Goal: Complete application form

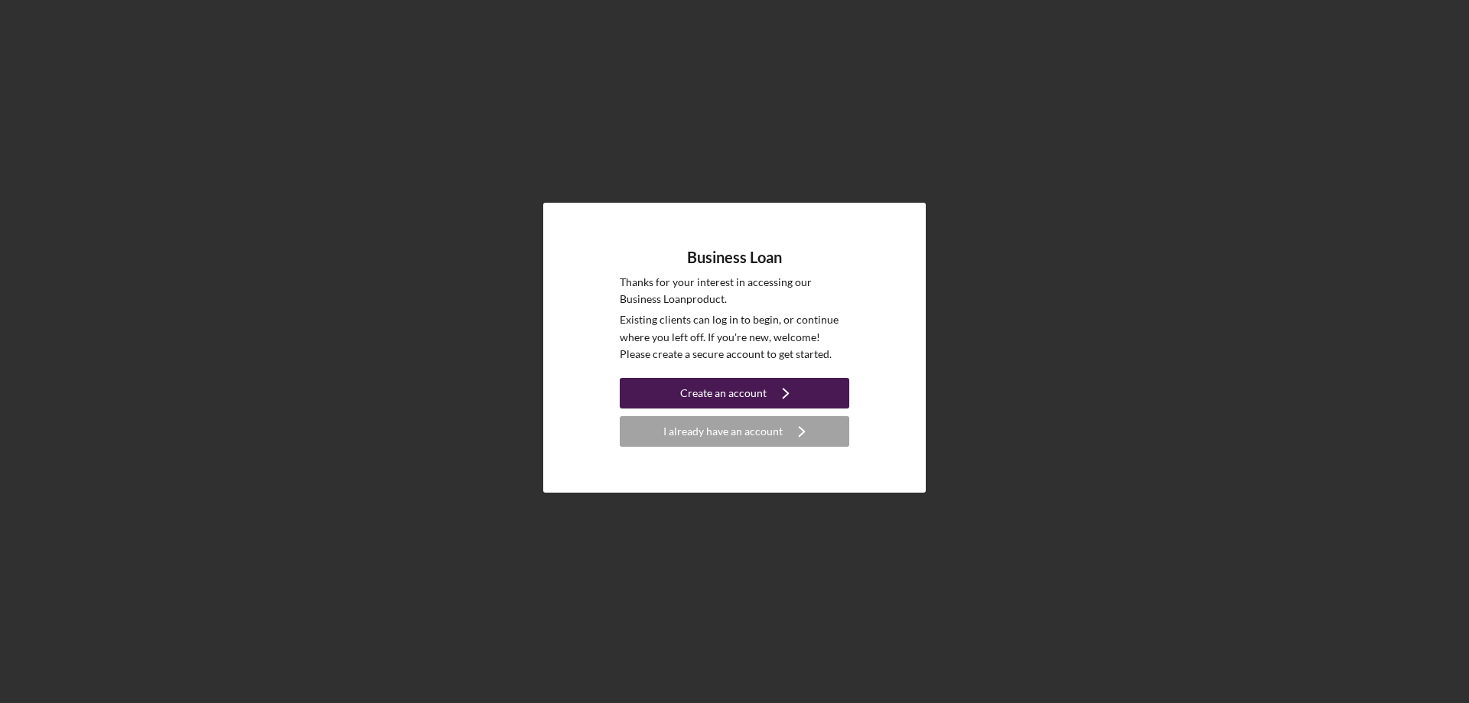
click at [730, 391] on div "Create an account" at bounding box center [723, 393] width 86 height 31
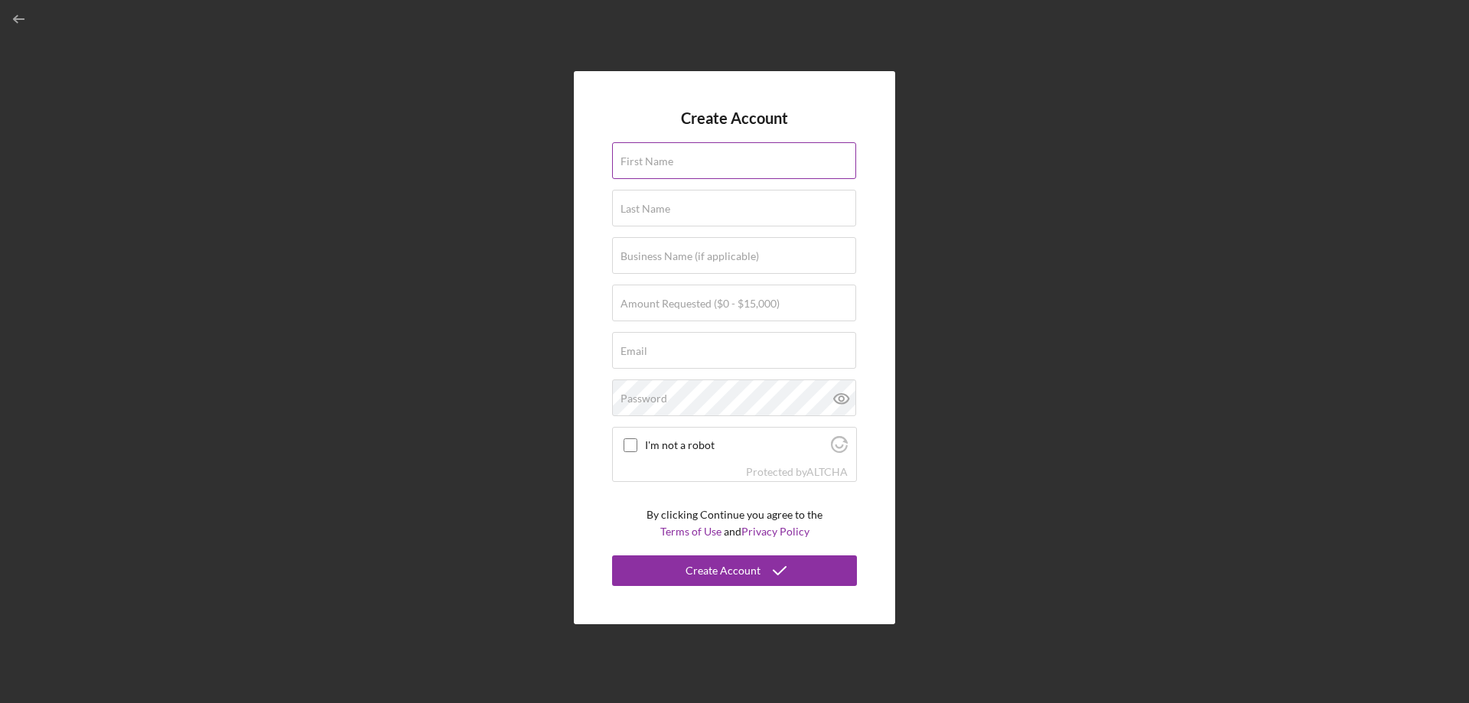
click at [677, 160] on input "First Name" at bounding box center [734, 160] width 244 height 37
type input "[PERSON_NAME]"
type input "maboreke"
type input "[EMAIL_ADDRESS][DOMAIN_NAME]"
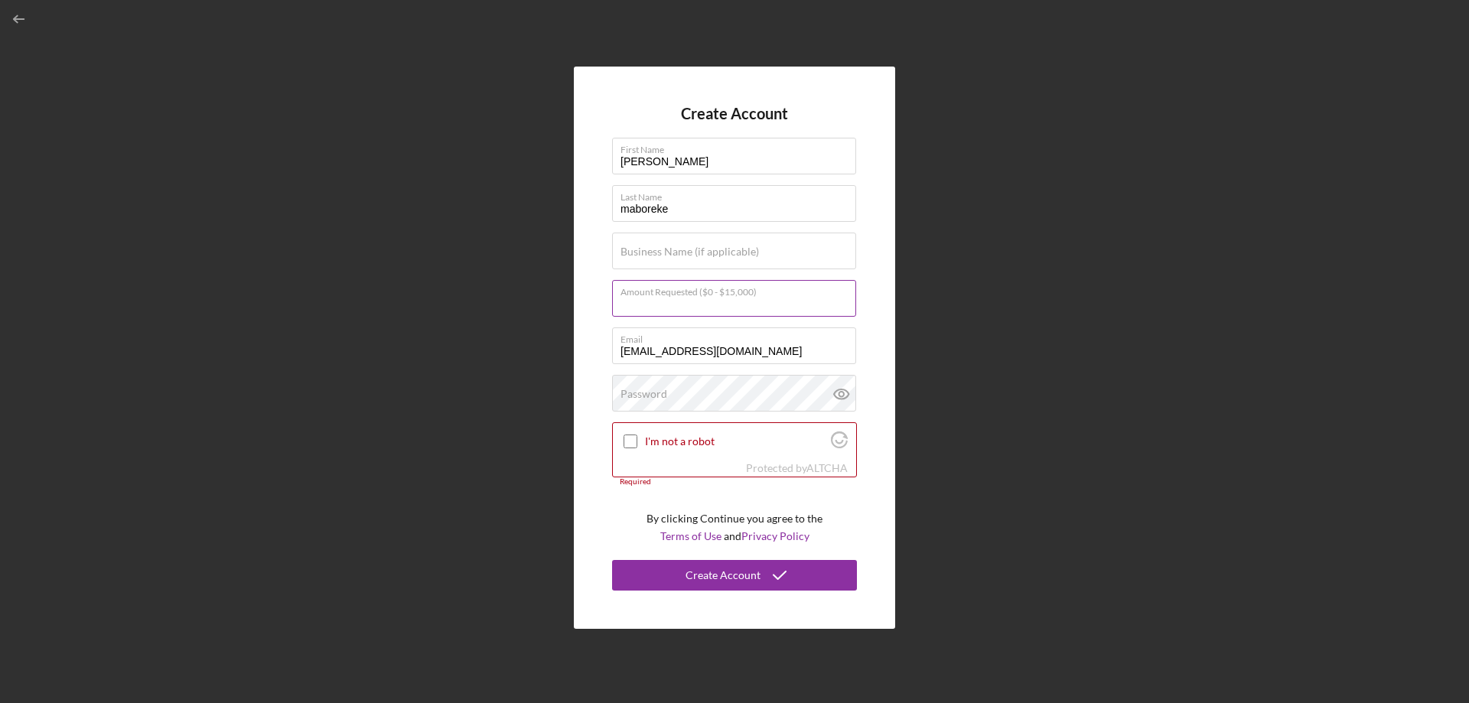
click at [786, 291] on div "Amount Requested ($0 - $15,000)" at bounding box center [734, 299] width 245 height 38
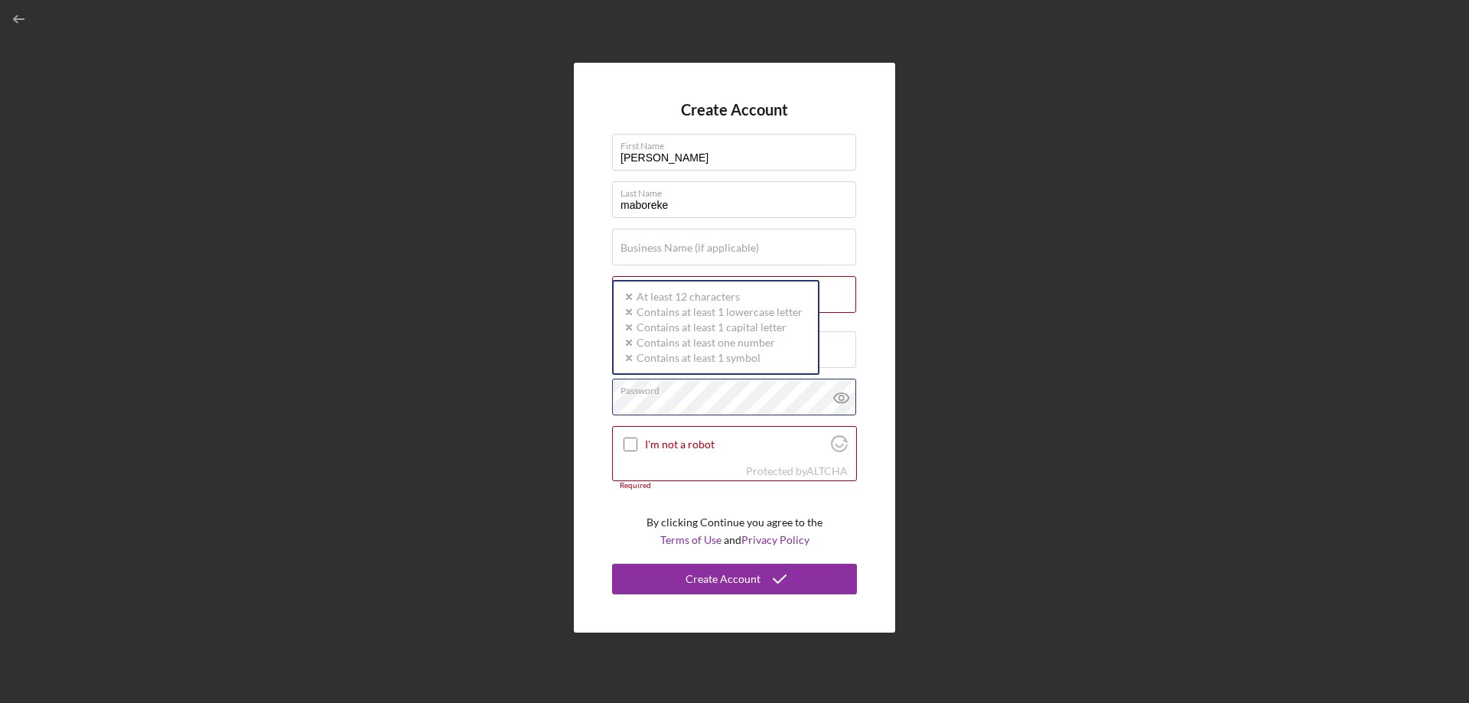
click at [712, 390] on div "Password Icon/icon-validation-no At least 12 characters Icon/icon-validation-no…" at bounding box center [734, 398] width 245 height 38
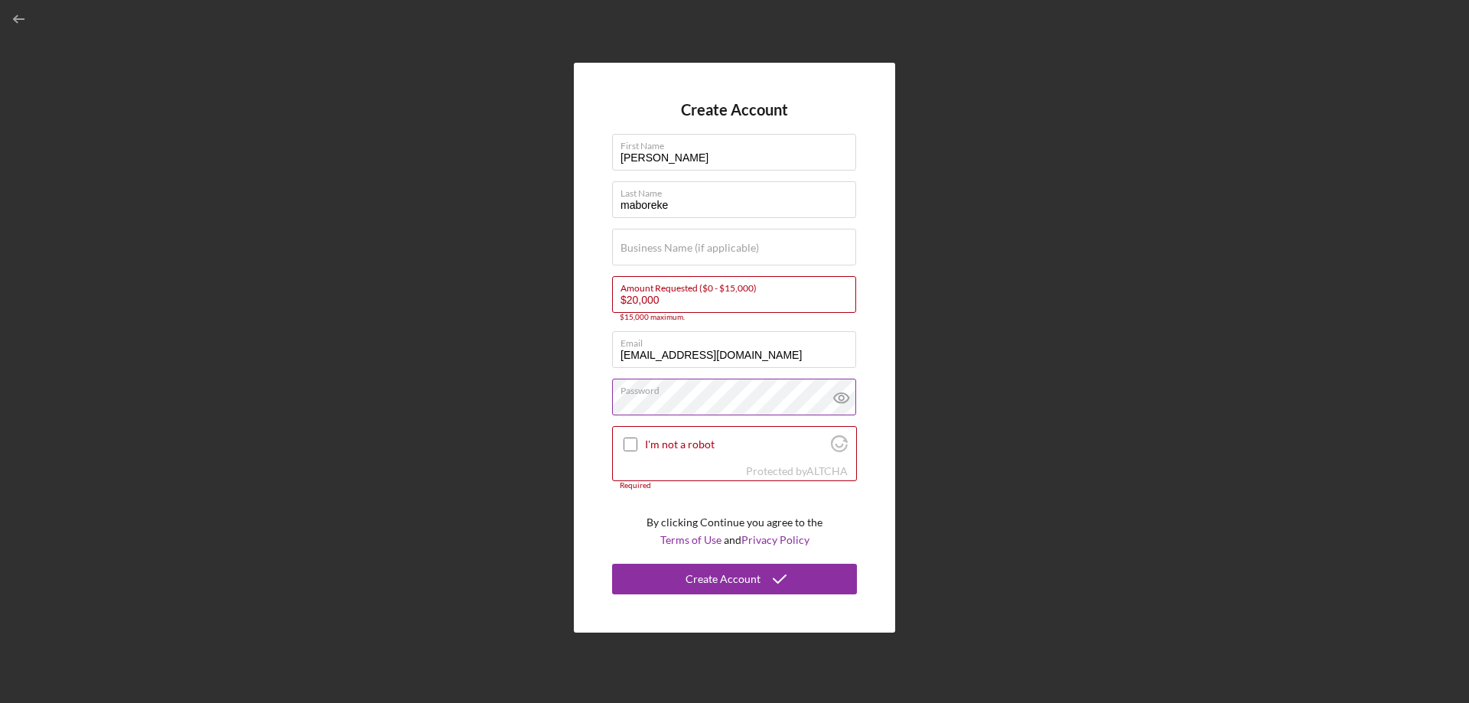
click at [842, 401] on icon at bounding box center [841, 398] width 38 height 38
click at [633, 300] on input "$20,000" at bounding box center [734, 294] width 244 height 37
click at [639, 300] on input "$20,000" at bounding box center [734, 294] width 244 height 37
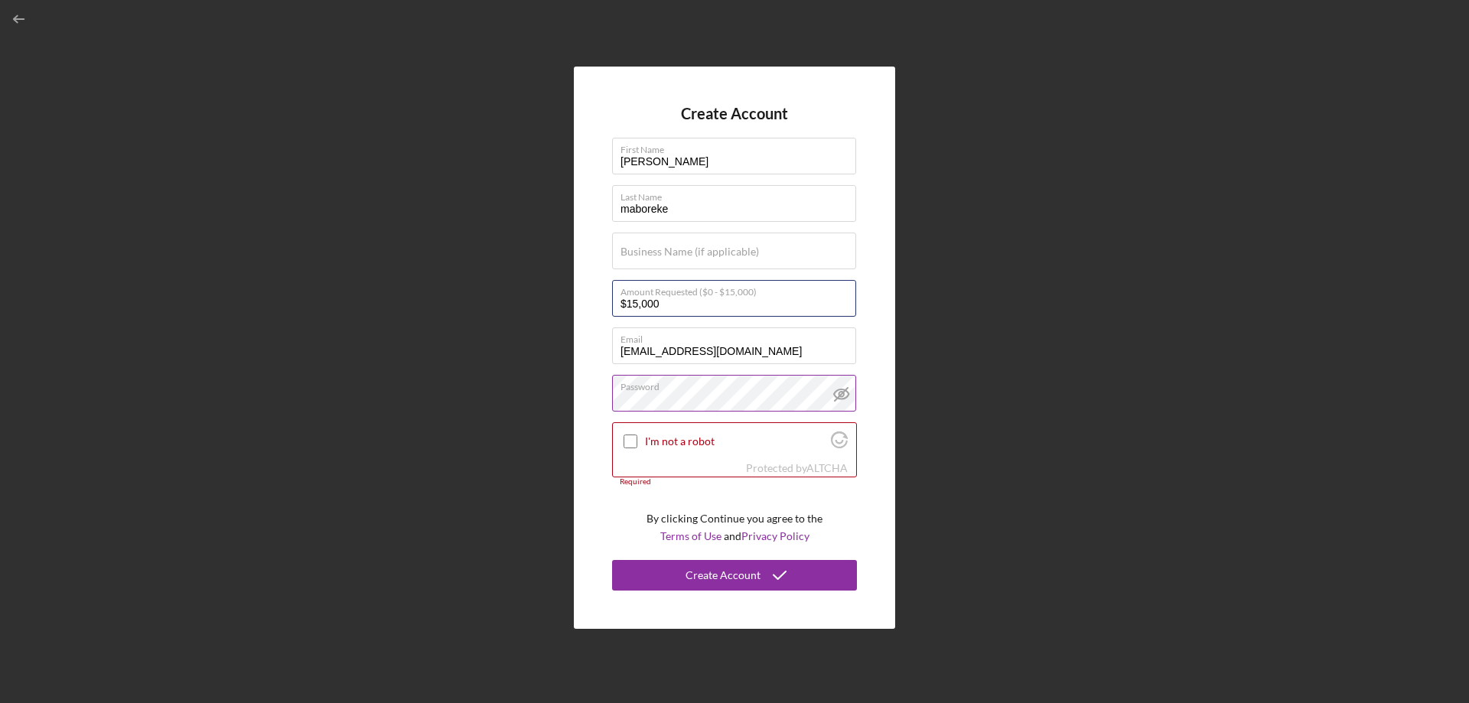
type input "$15,000"
click at [1177, 355] on div "Create Account First Name [PERSON_NAME] Last Name maboreke Business Name (if ap…" at bounding box center [734, 347] width 1453 height 695
click at [633, 438] on input "I'm not a robot" at bounding box center [630, 441] width 14 height 14
checkbox input "true"
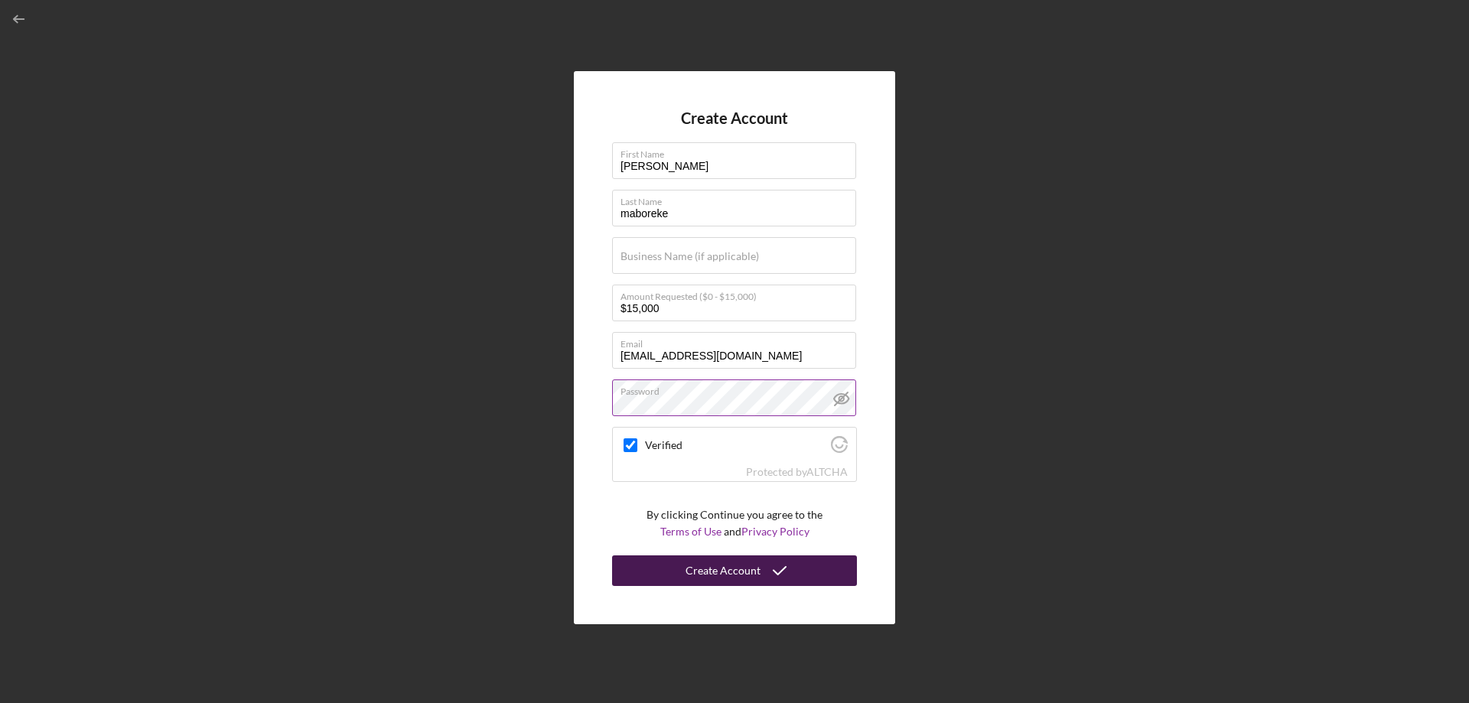
click at [740, 574] on div "Create Account" at bounding box center [722, 570] width 75 height 31
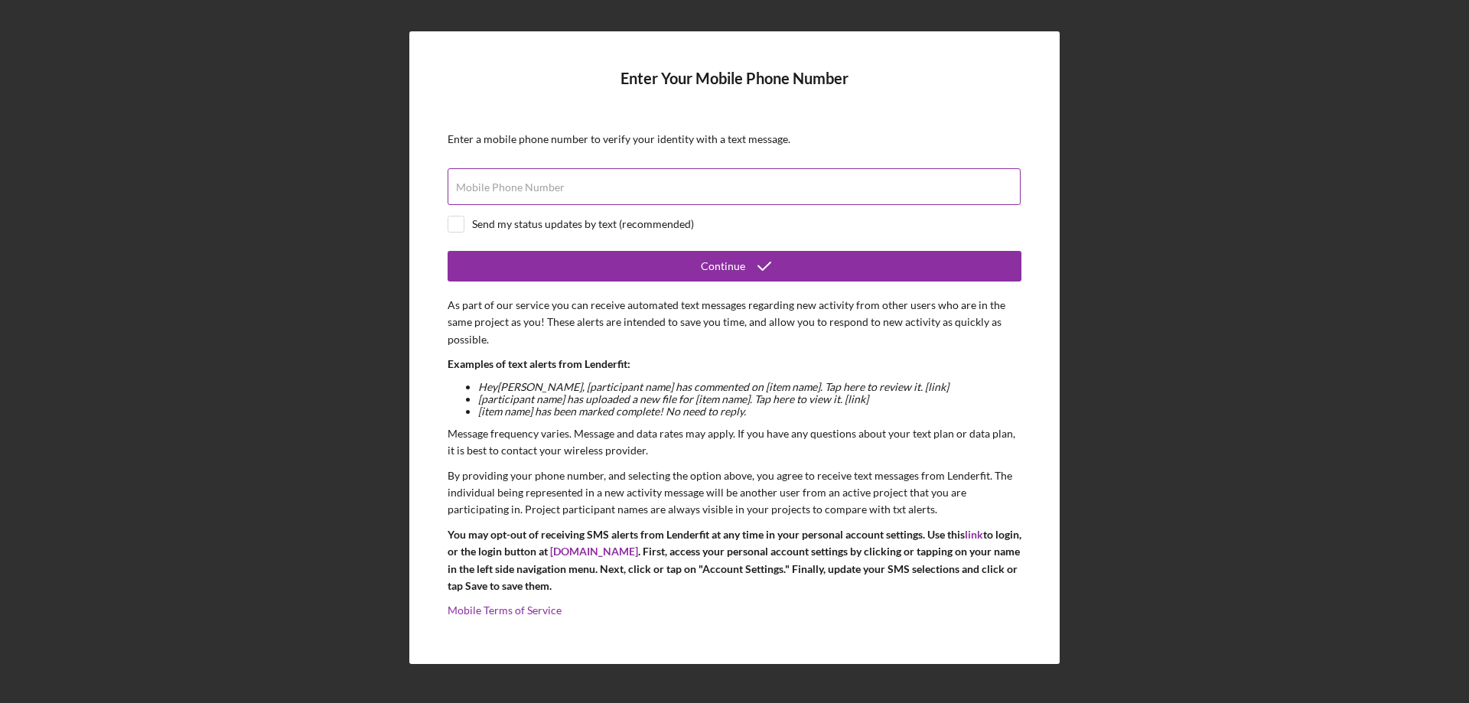
click at [557, 188] on label "Mobile Phone Number" at bounding box center [510, 187] width 109 height 12
click at [557, 188] on input "Mobile Phone Number" at bounding box center [733, 186] width 573 height 37
type input "[PHONE_NUMBER]"
click at [459, 226] on input "checkbox" at bounding box center [455, 223] width 15 height 15
checkbox input "true"
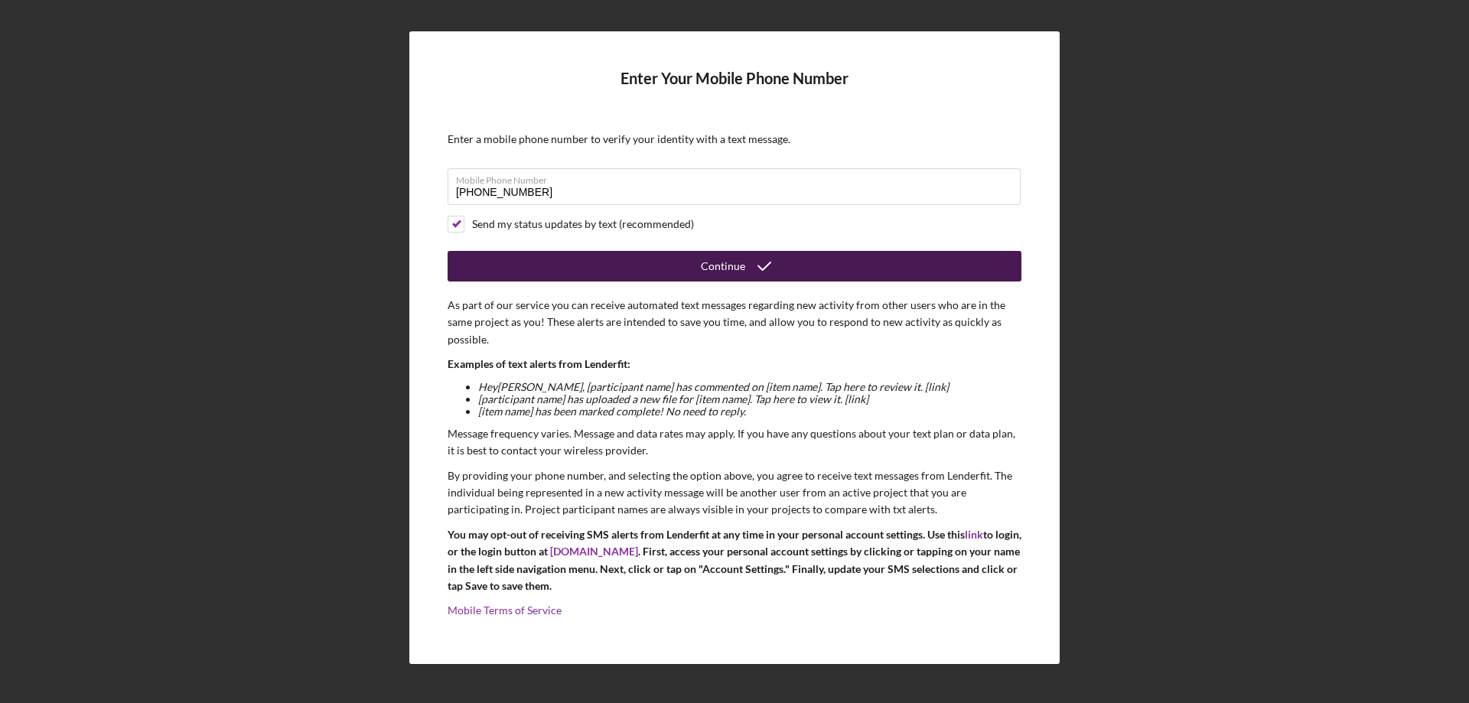
click at [745, 262] on icon "submit" at bounding box center [764, 266] width 38 height 38
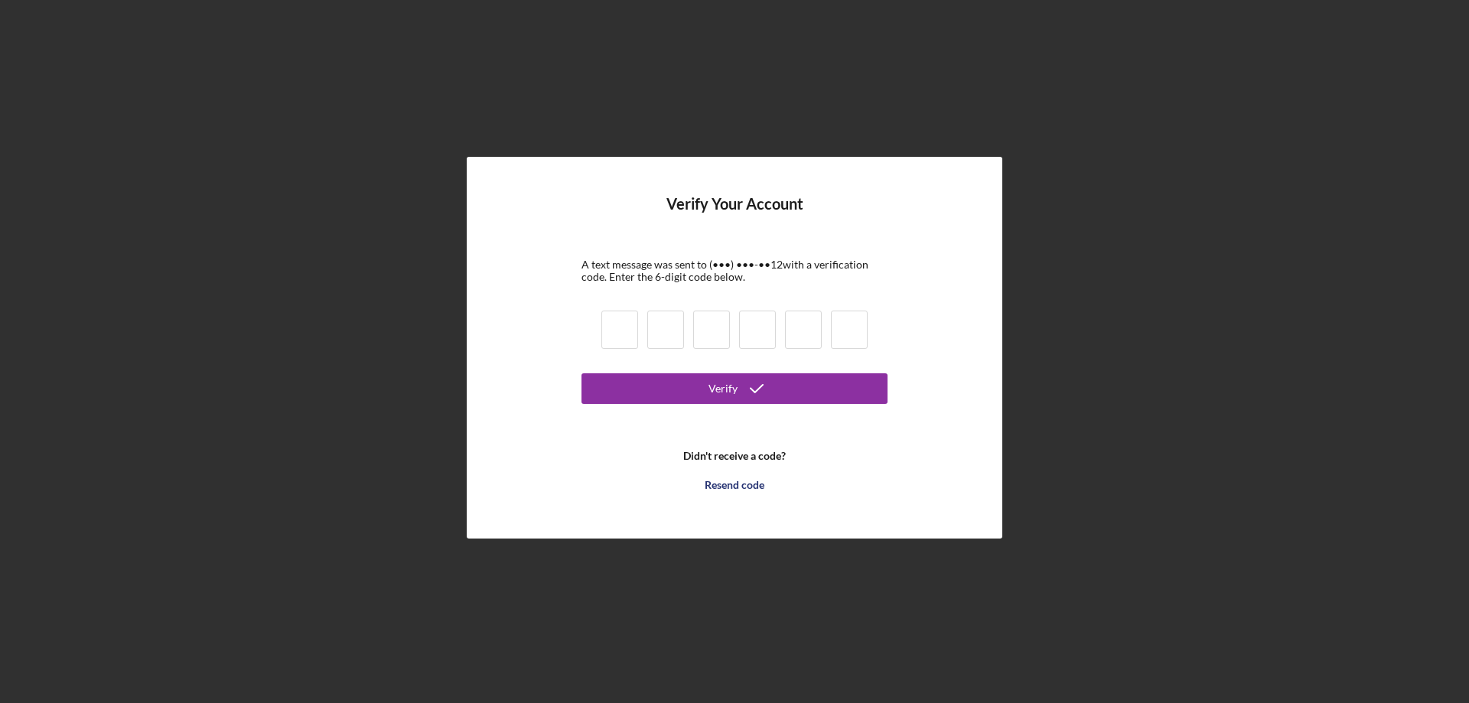
click at [619, 328] on input at bounding box center [619, 330] width 37 height 38
type input "2"
type input "5"
type input "6"
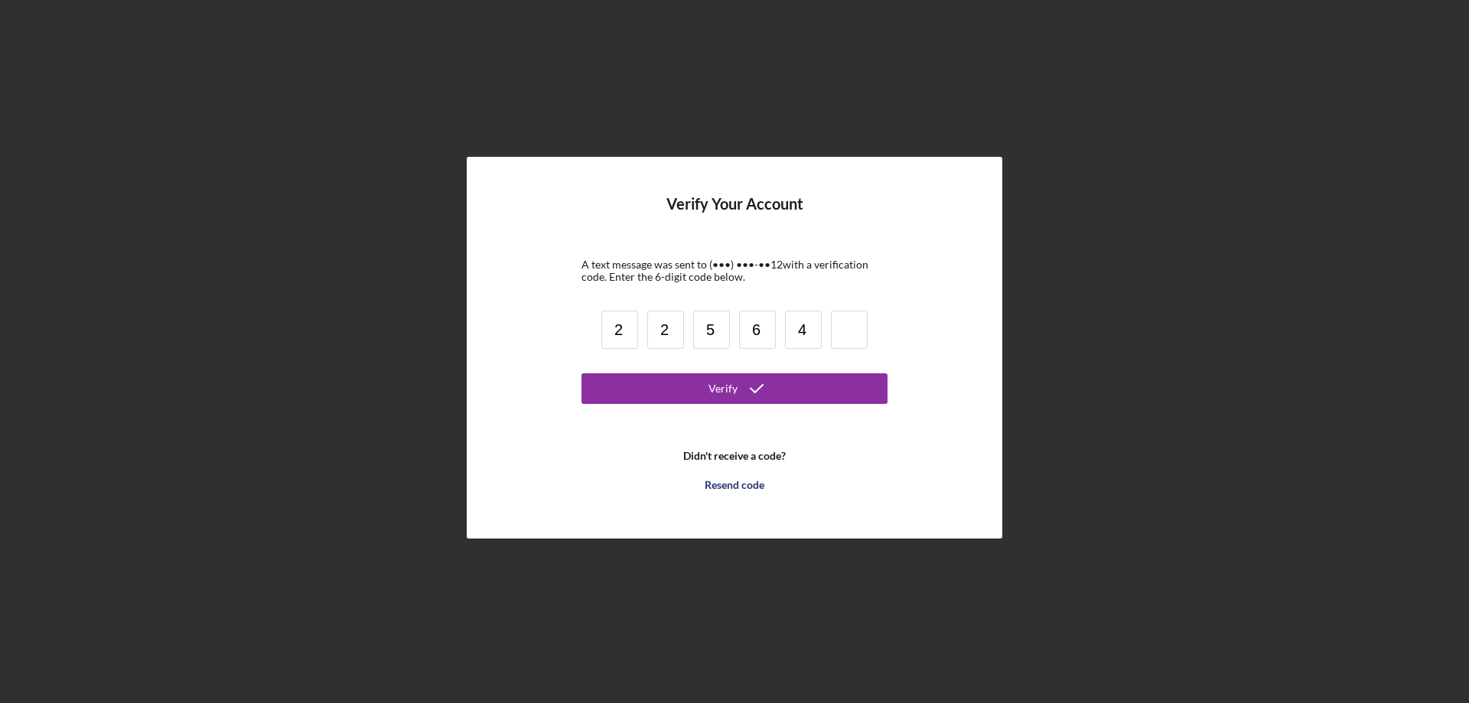
type input "4"
click at [702, 388] on button "Verify" at bounding box center [734, 388] width 306 height 31
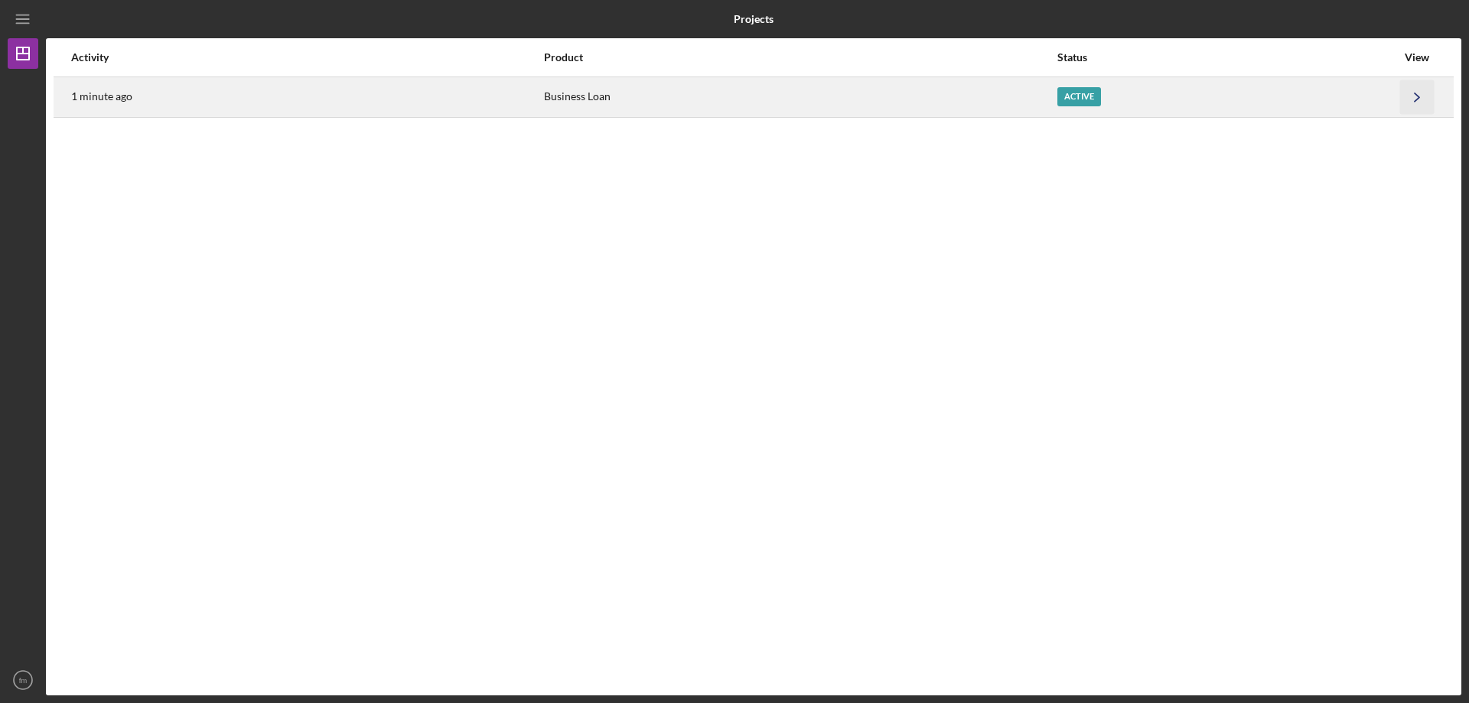
click at [1405, 99] on icon "Icon/Navigate" at bounding box center [1417, 97] width 34 height 34
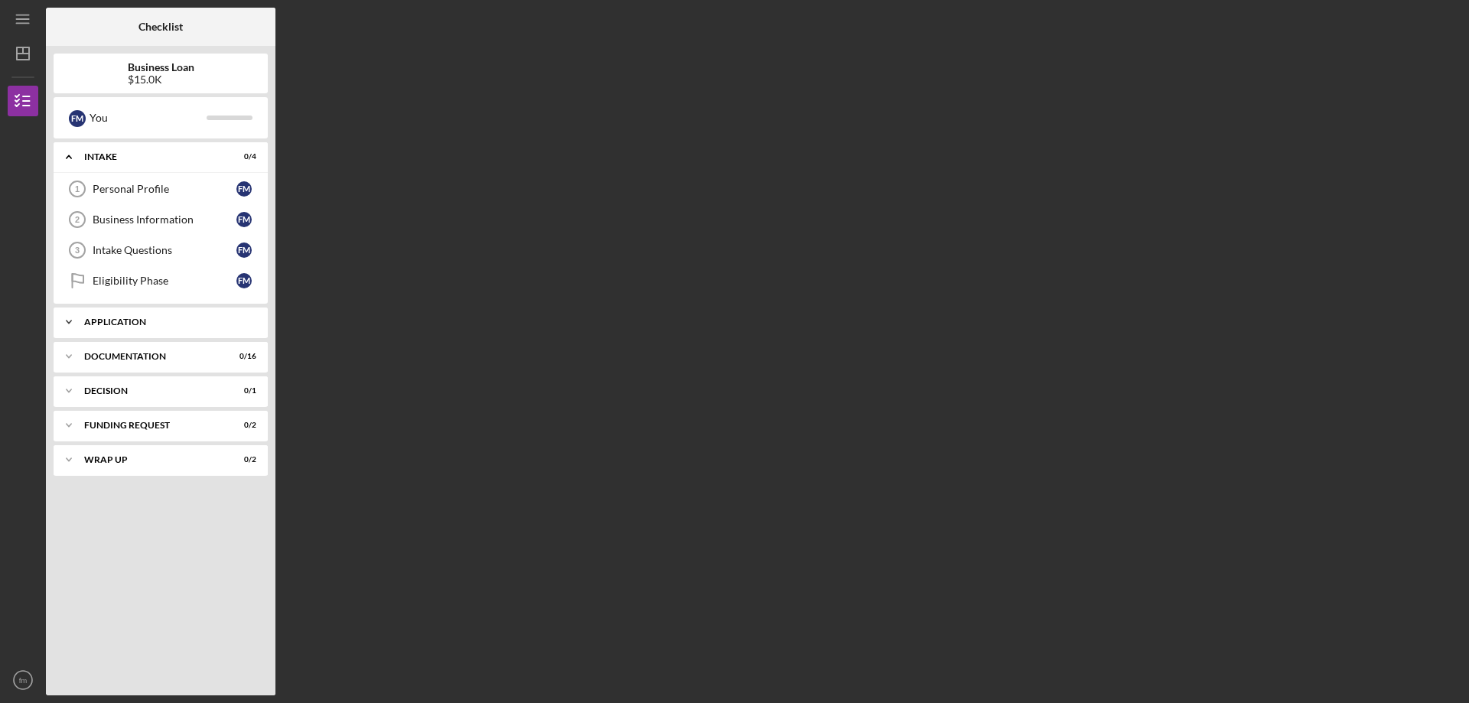
click at [69, 326] on icon "Icon/Expander" at bounding box center [69, 322] width 31 height 31
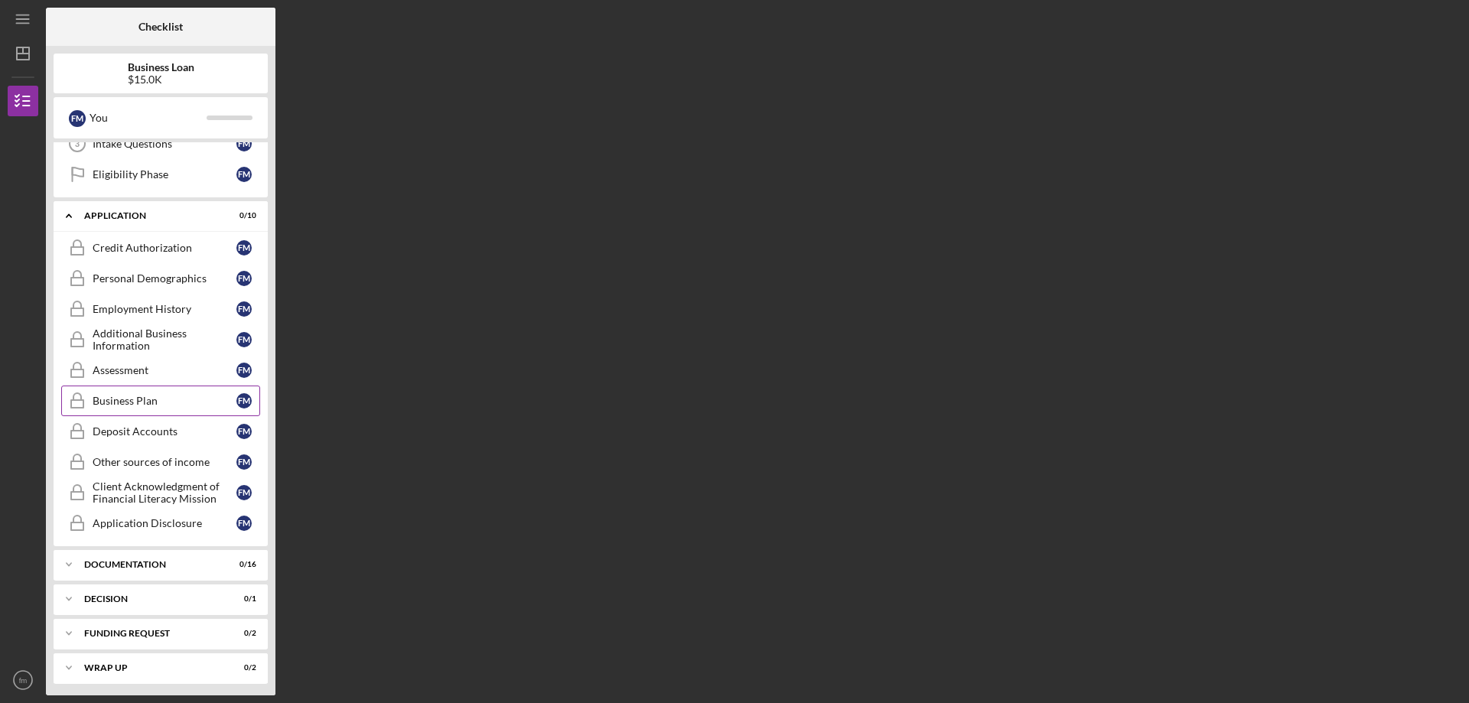
scroll to position [110, 0]
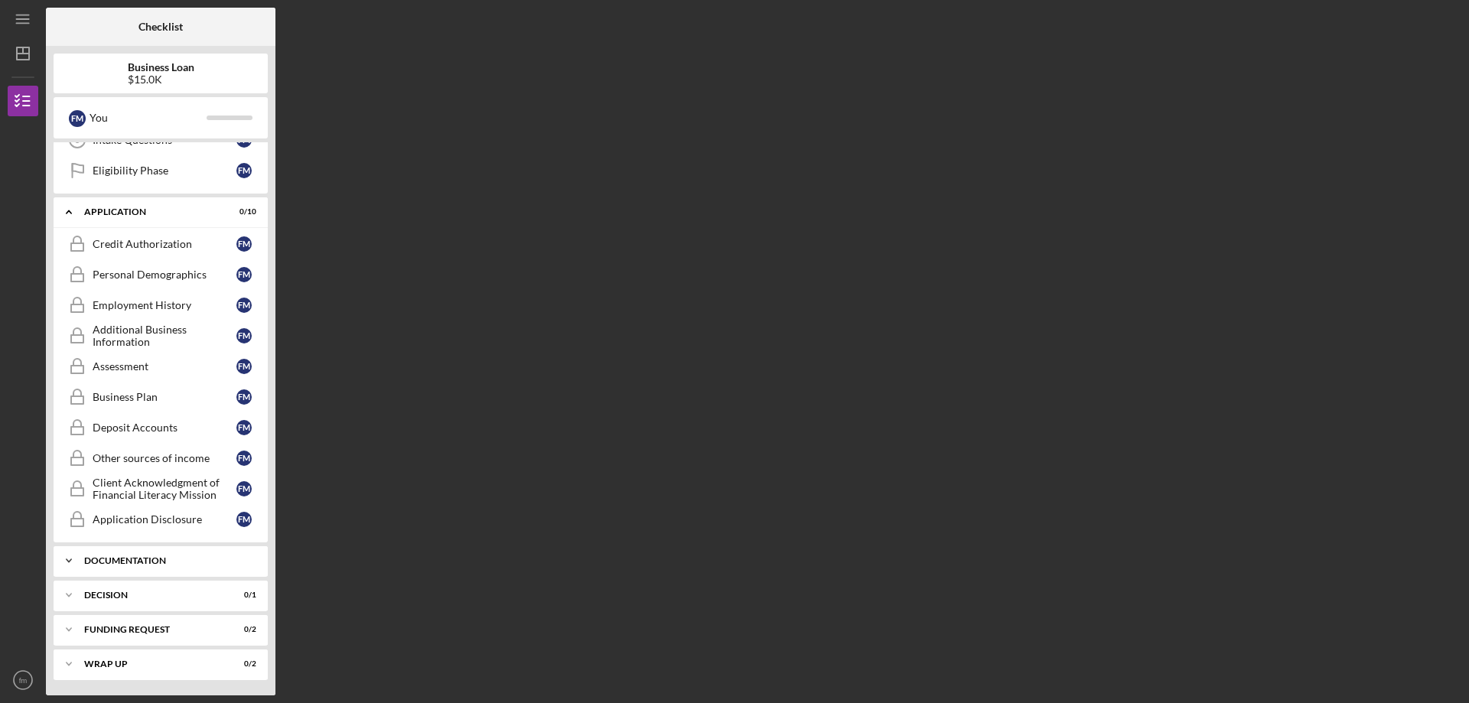
click at [69, 564] on icon "Icon/Expander" at bounding box center [69, 560] width 31 height 31
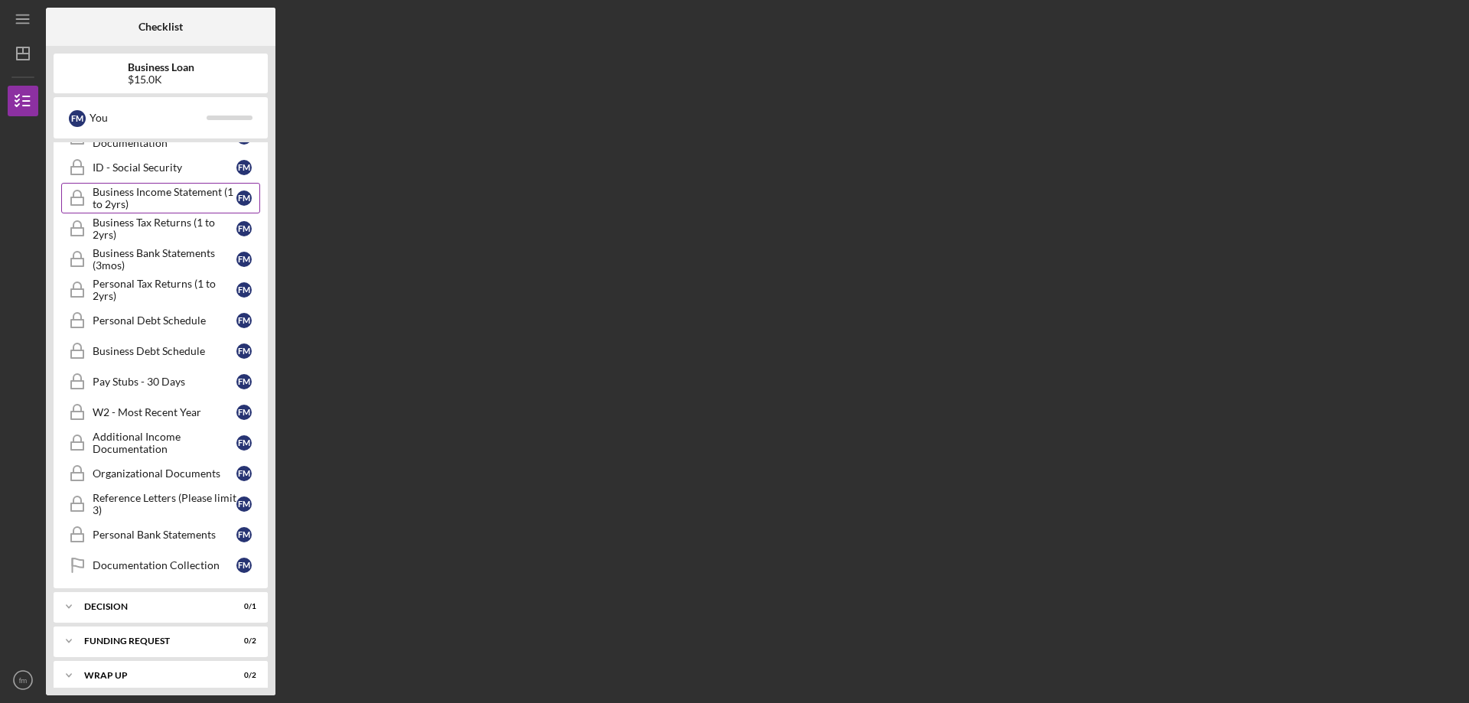
scroll to position [608, 0]
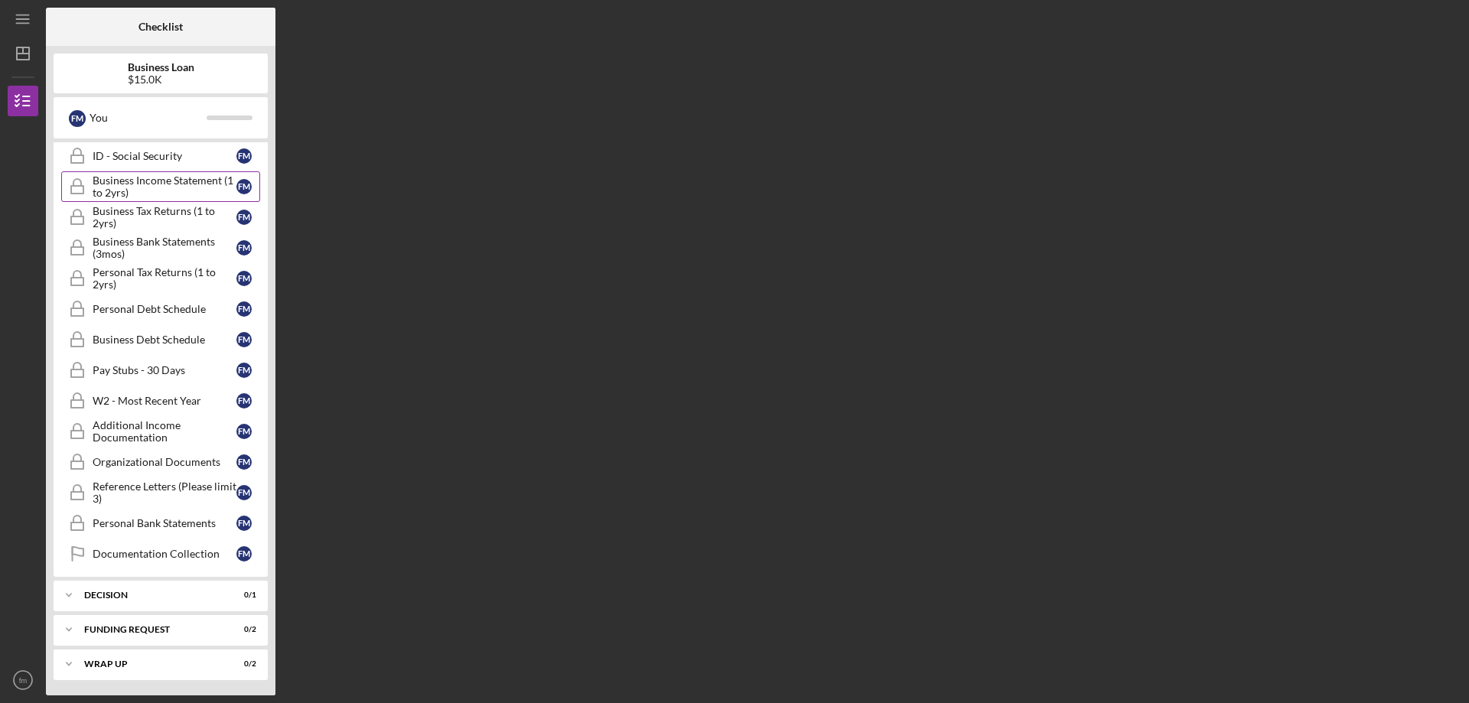
click at [152, 179] on div "Business Income Statement (1 to 2yrs)" at bounding box center [165, 186] width 144 height 24
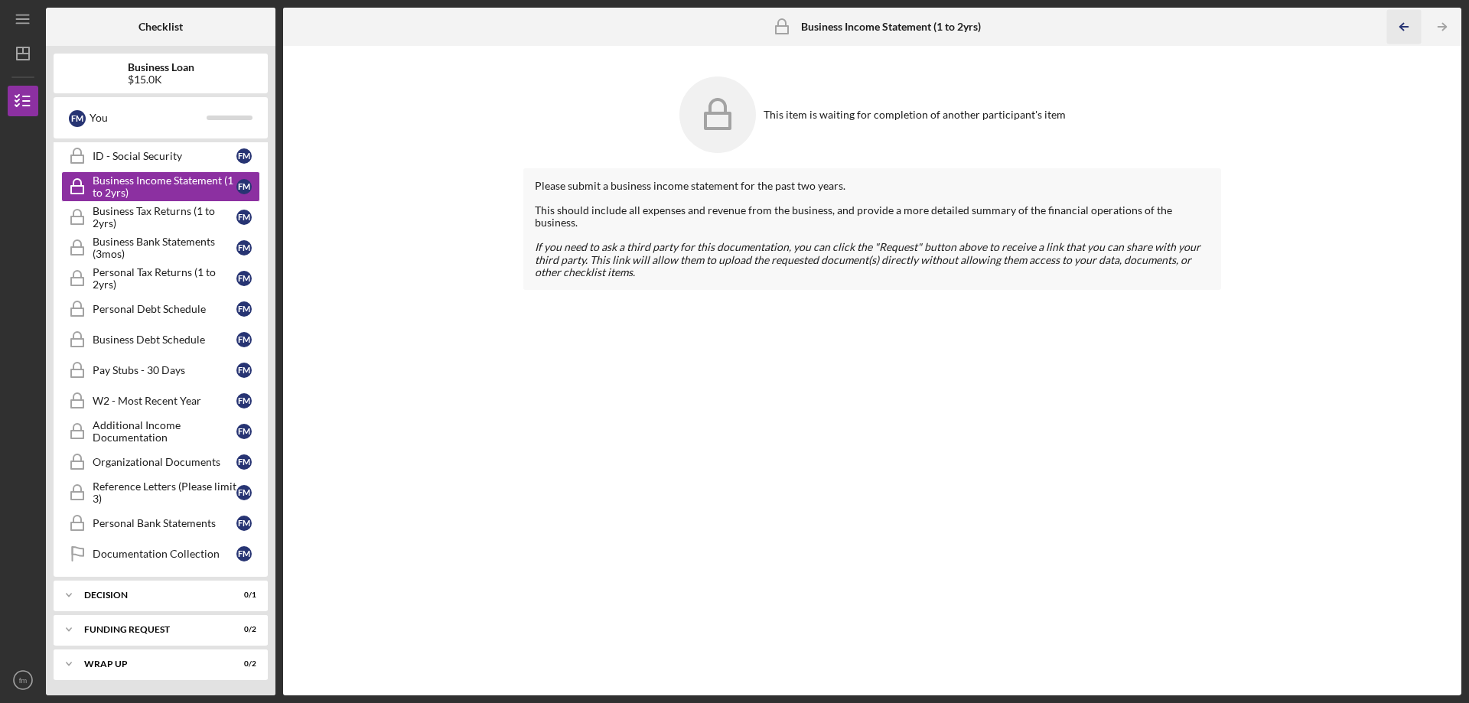
click at [1398, 22] on icon "Icon/Table Pagination Arrow" at bounding box center [1403, 27] width 34 height 34
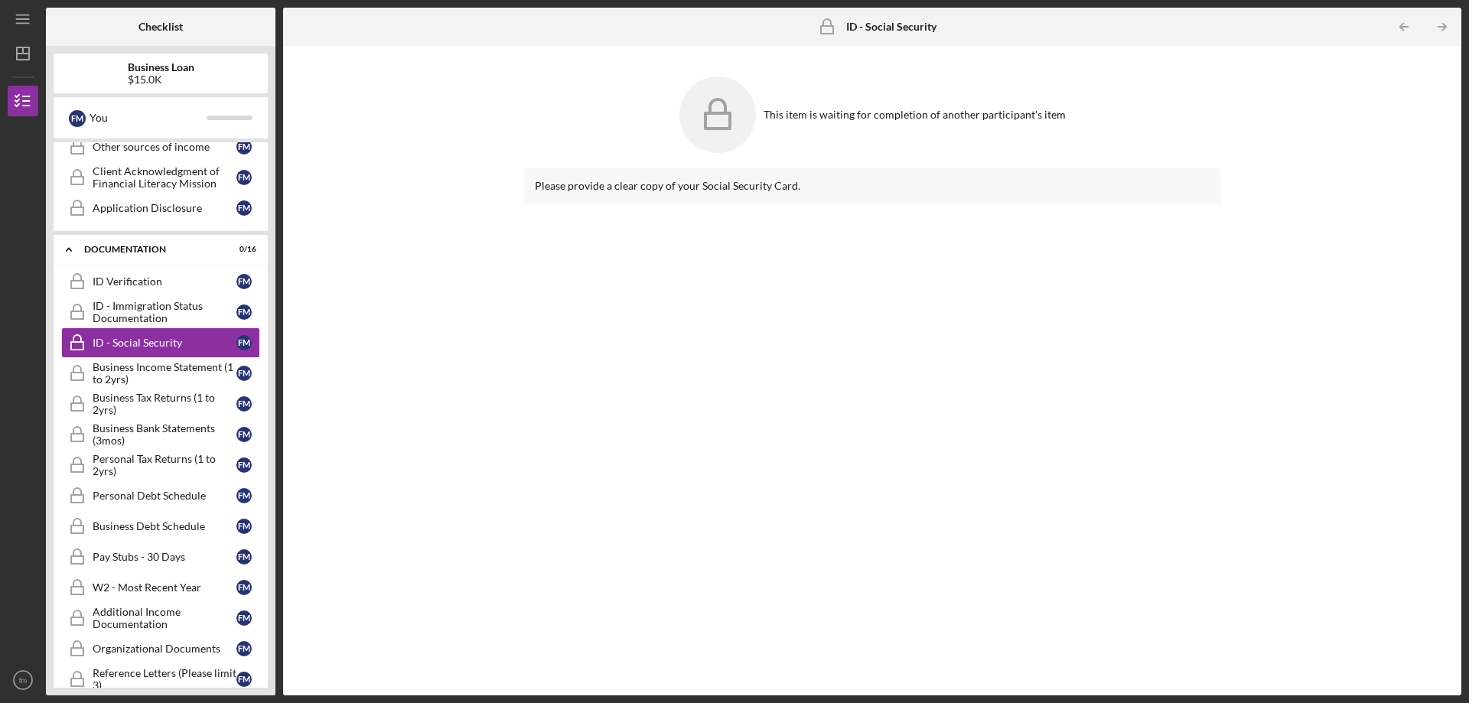
scroll to position [149, 0]
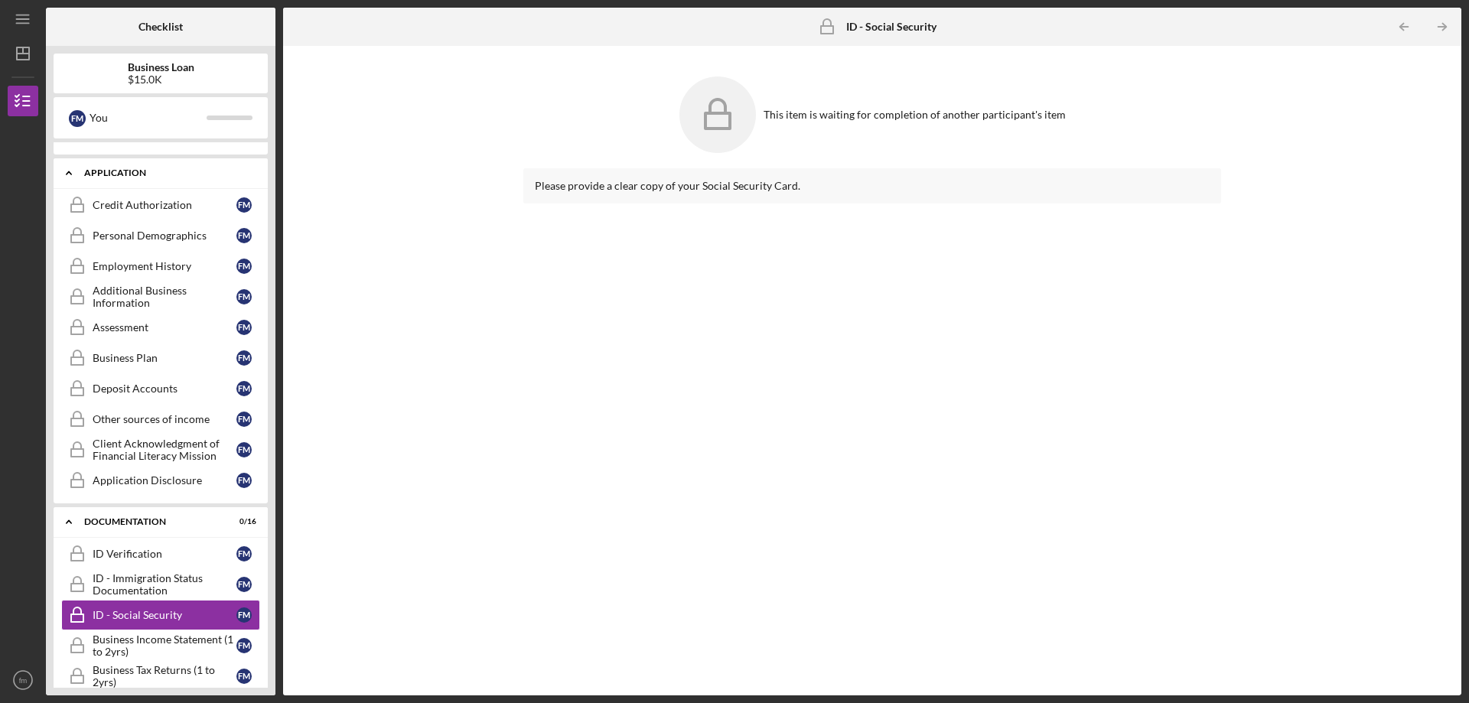
click at [73, 171] on icon "Icon/Expander" at bounding box center [69, 173] width 31 height 31
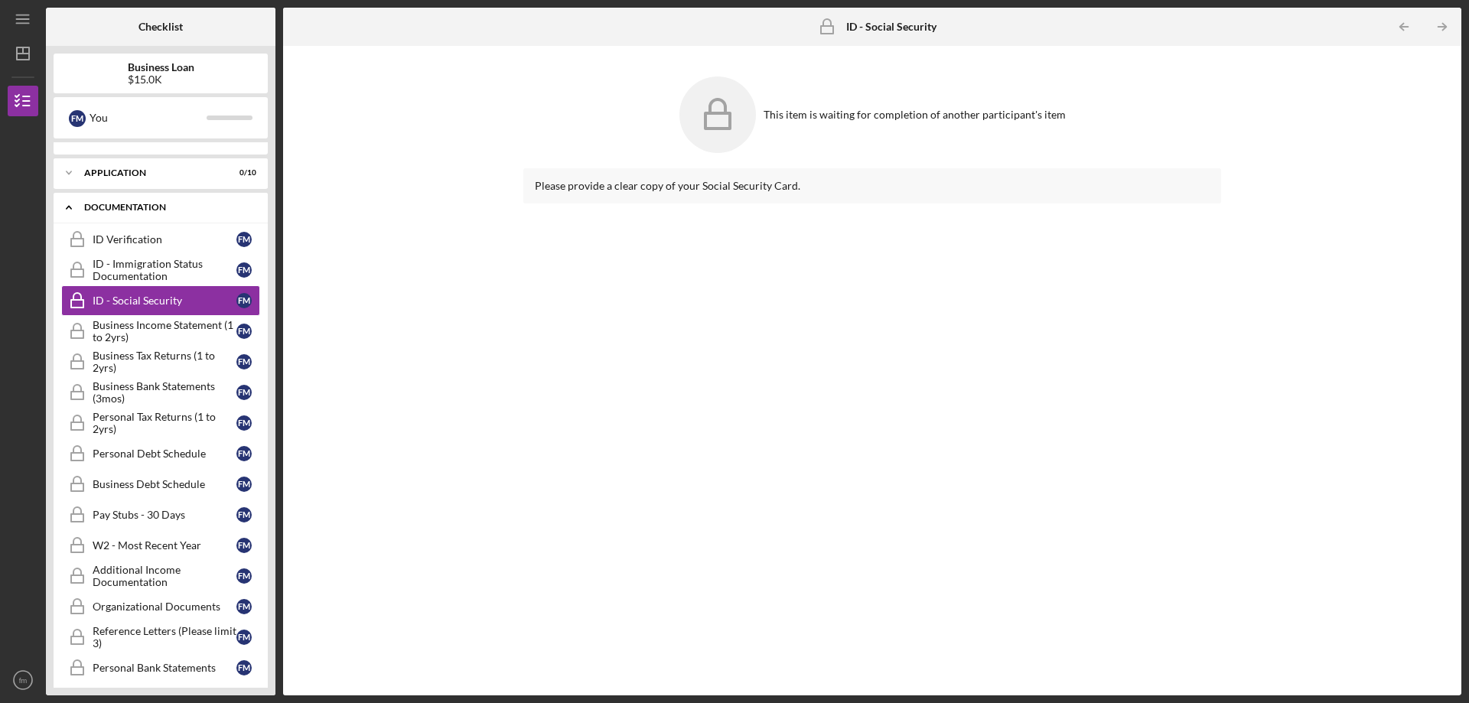
click at [73, 209] on icon "Icon/Expander" at bounding box center [69, 207] width 31 height 31
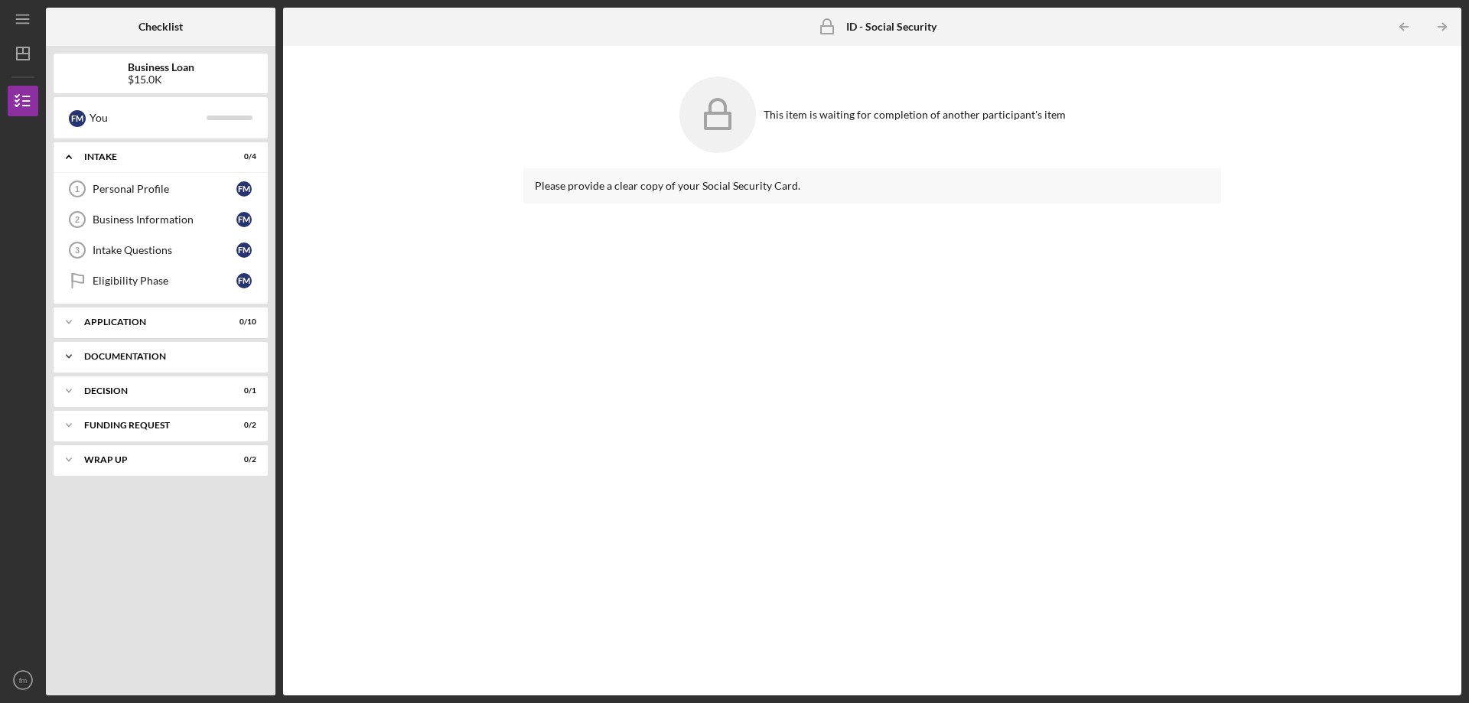
scroll to position [0, 0]
click at [1410, 28] on icon "Icon/Table Pagination Arrow" at bounding box center [1403, 27] width 34 height 34
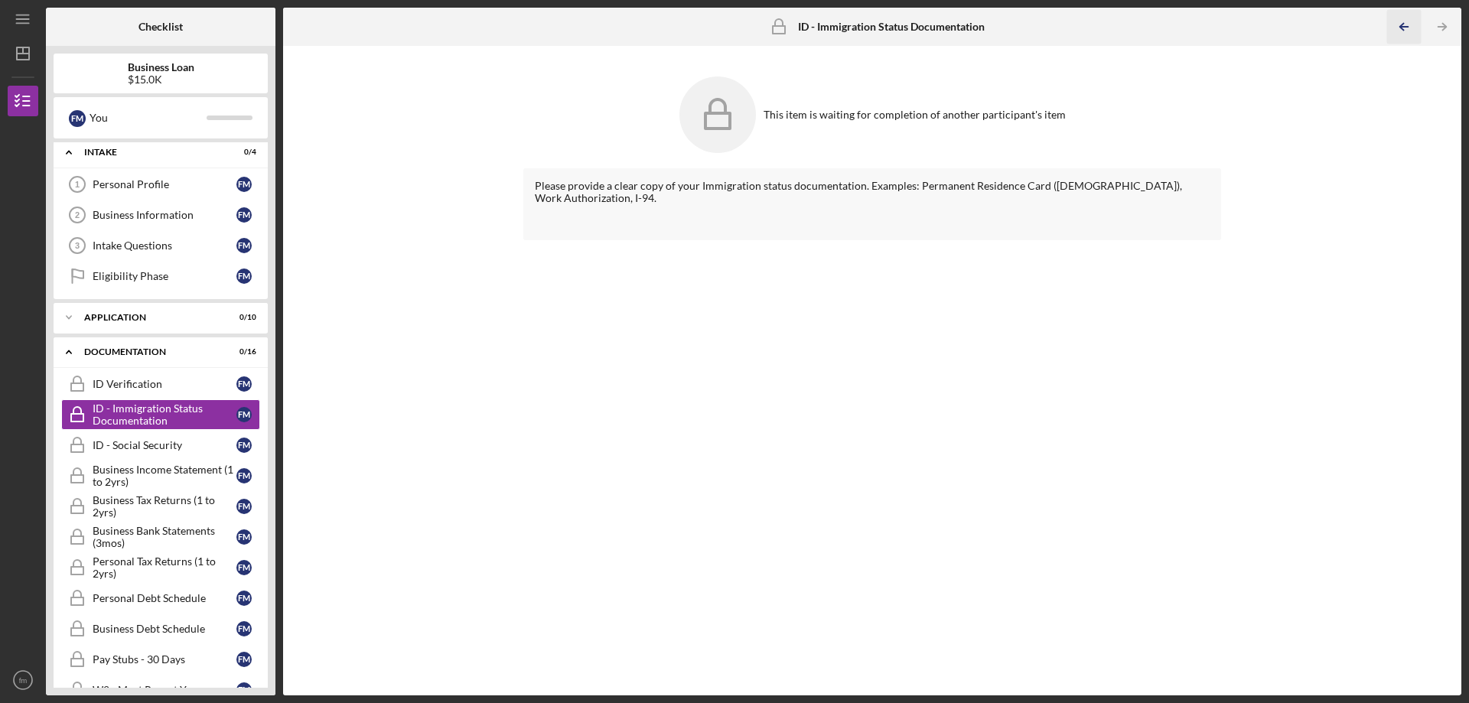
click at [1410, 28] on icon "Icon/Table Pagination Arrow" at bounding box center [1403, 27] width 34 height 34
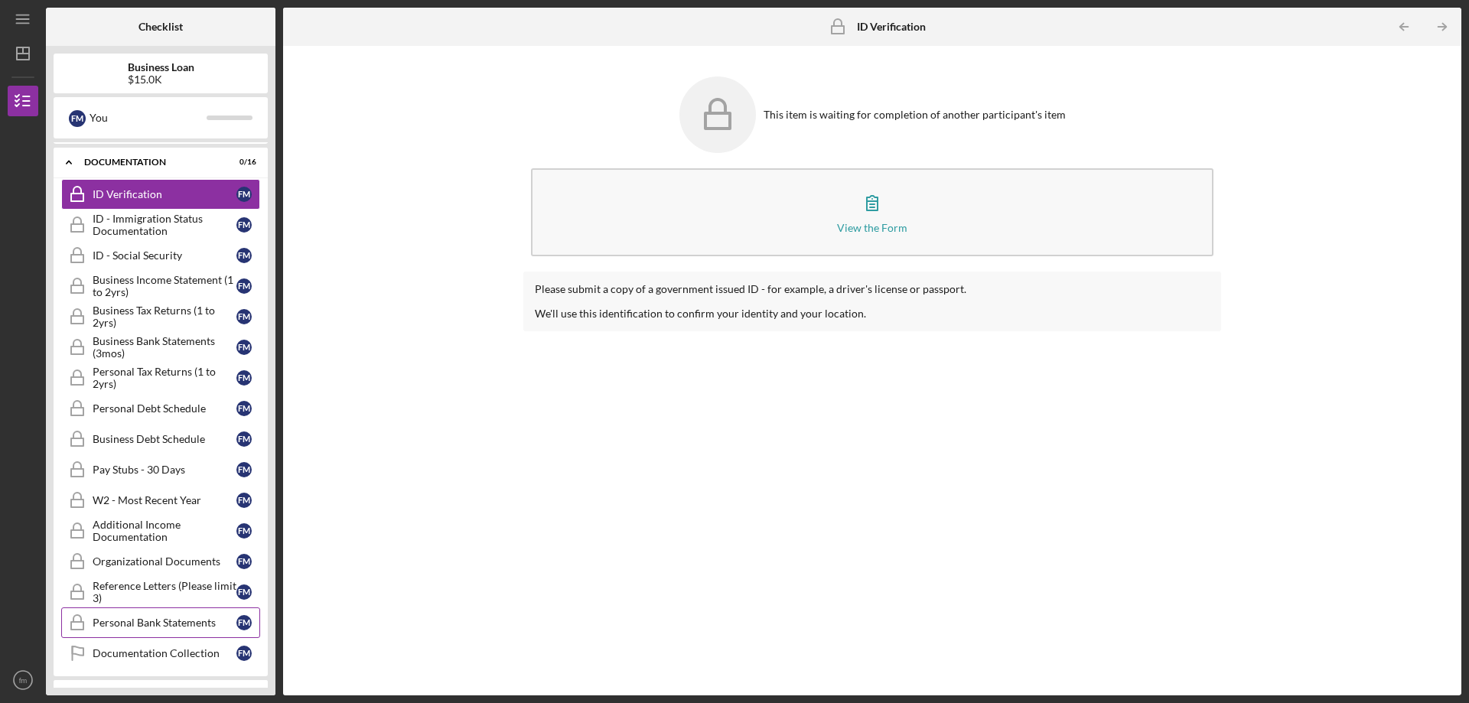
scroll to position [294, 0]
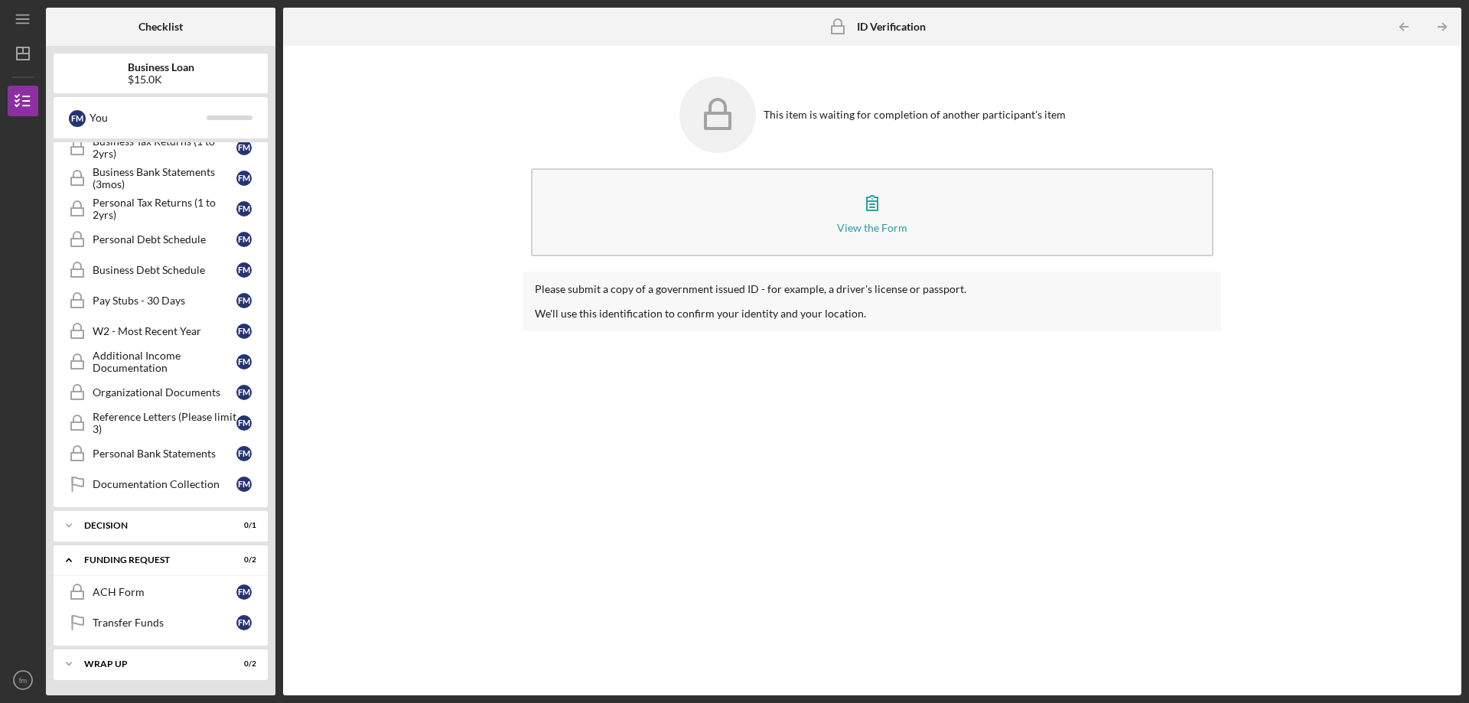
drag, startPoint x: 68, startPoint y: 555, endPoint x: 56, endPoint y: 561, distance: 13.7
click at [64, 557] on icon "Icon/Expander" at bounding box center [69, 560] width 31 height 31
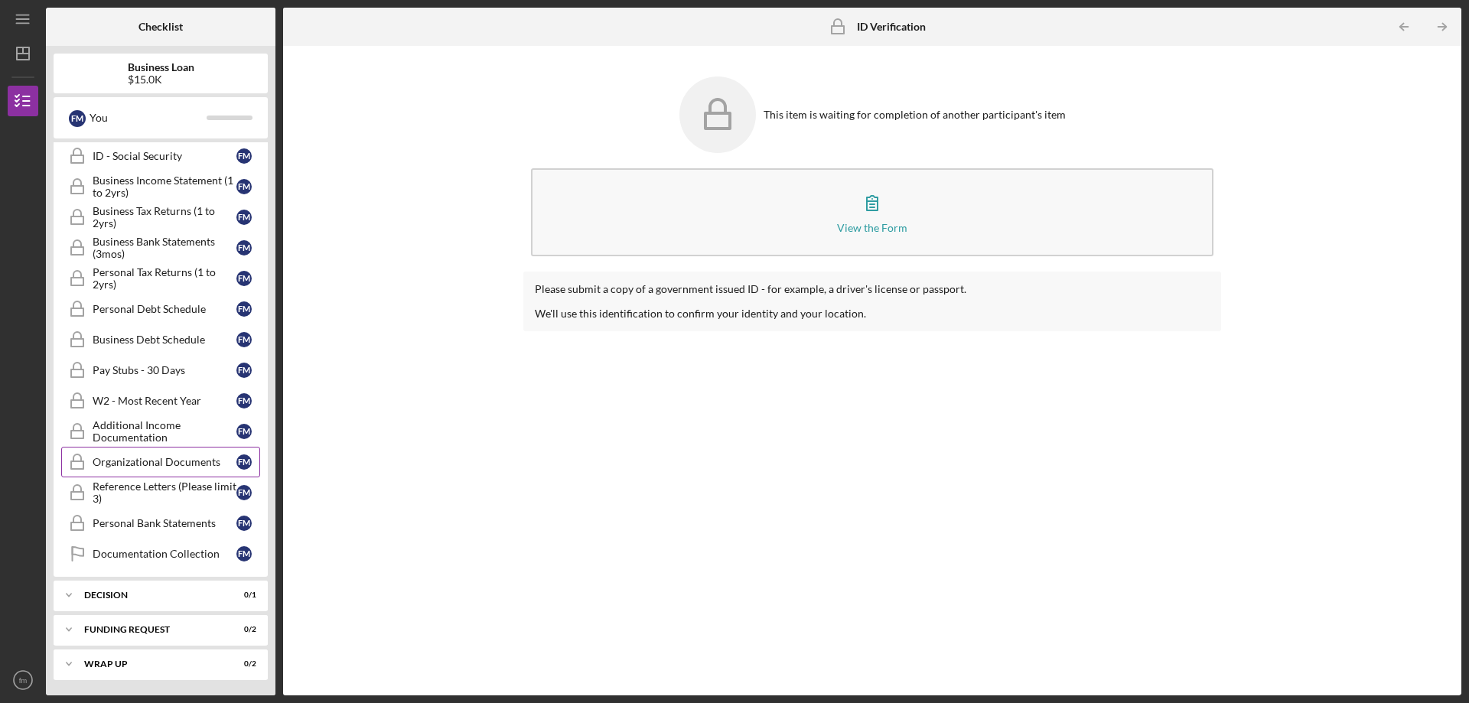
scroll to position [0, 0]
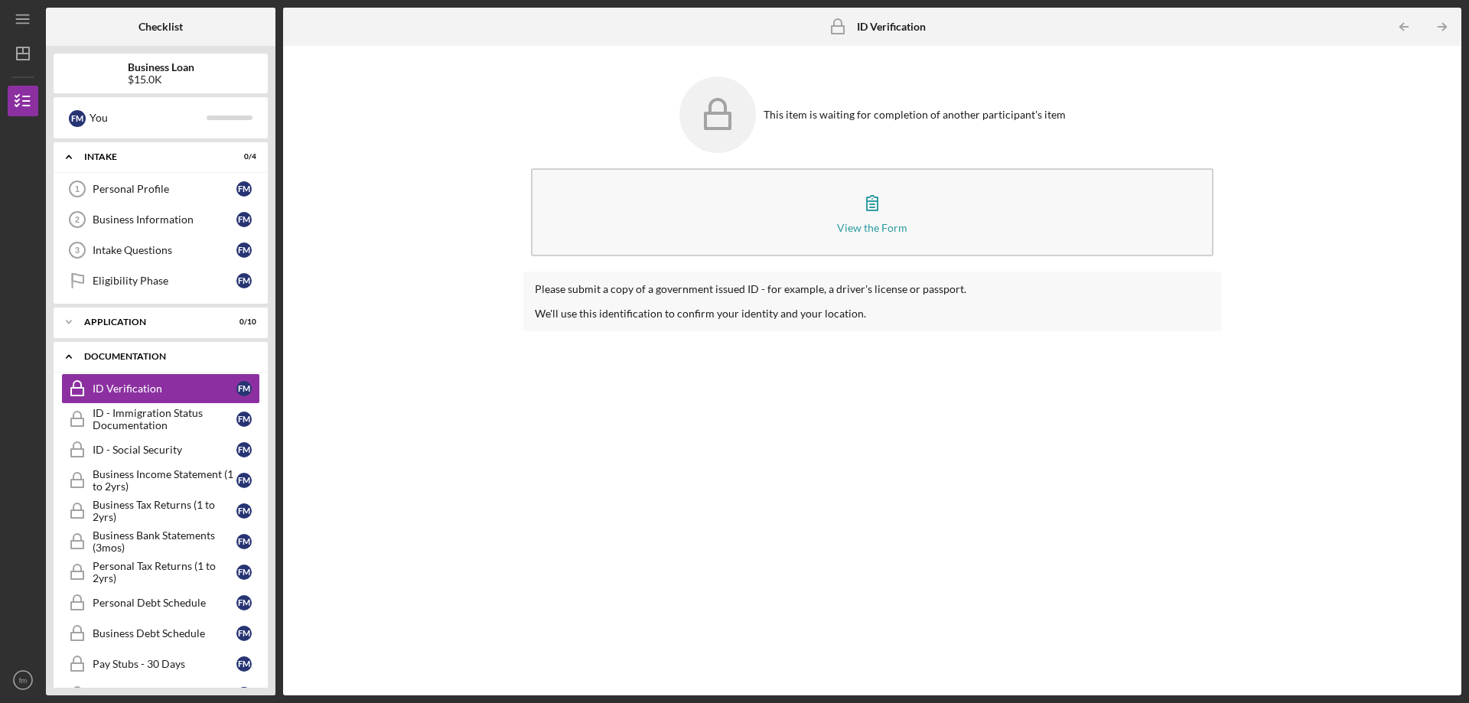
click at [69, 360] on icon "Icon/Expander" at bounding box center [69, 356] width 31 height 31
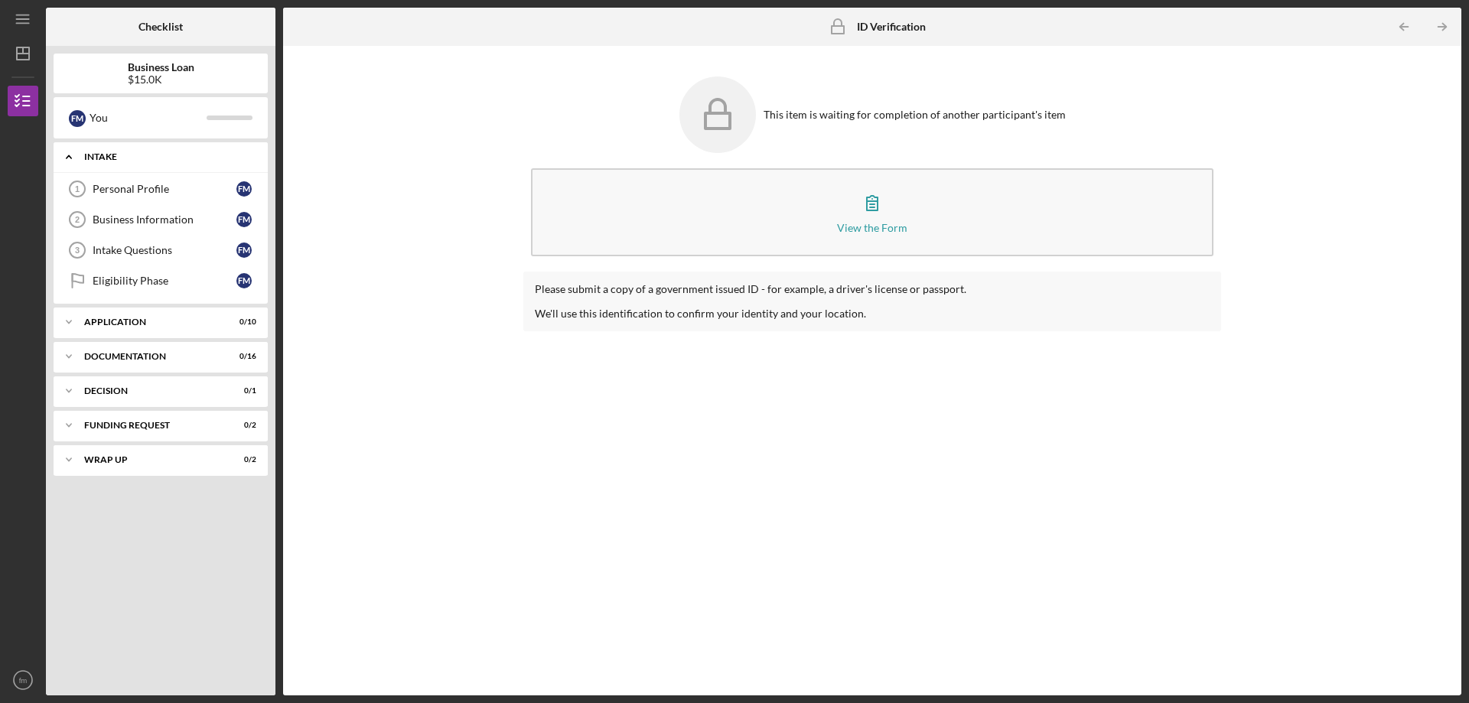
click at [66, 157] on icon "Icon/Expander" at bounding box center [69, 157] width 31 height 31
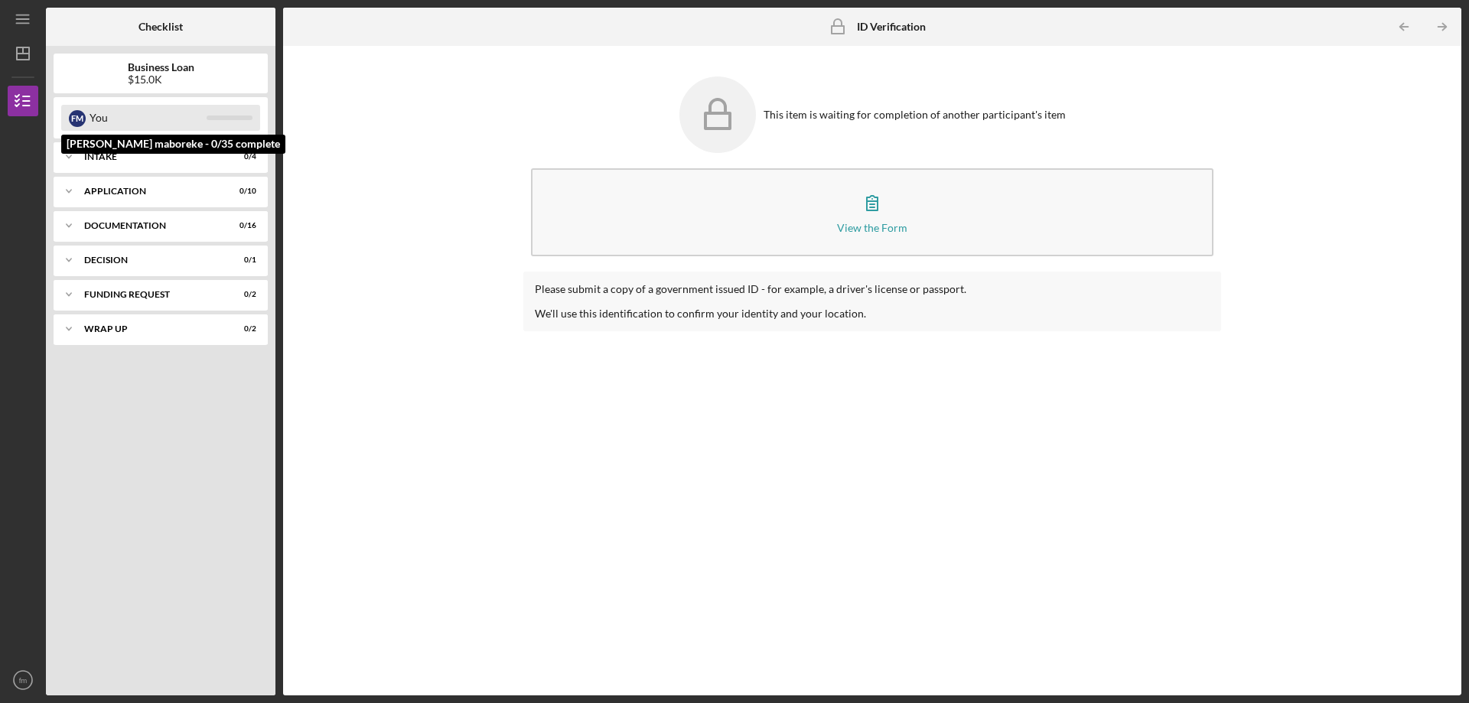
click at [238, 118] on div at bounding box center [230, 117] width 46 height 5
click at [155, 65] on b "Business Loan" at bounding box center [161, 67] width 67 height 12
click at [158, 33] on b "Checklist" at bounding box center [160, 27] width 44 height 12
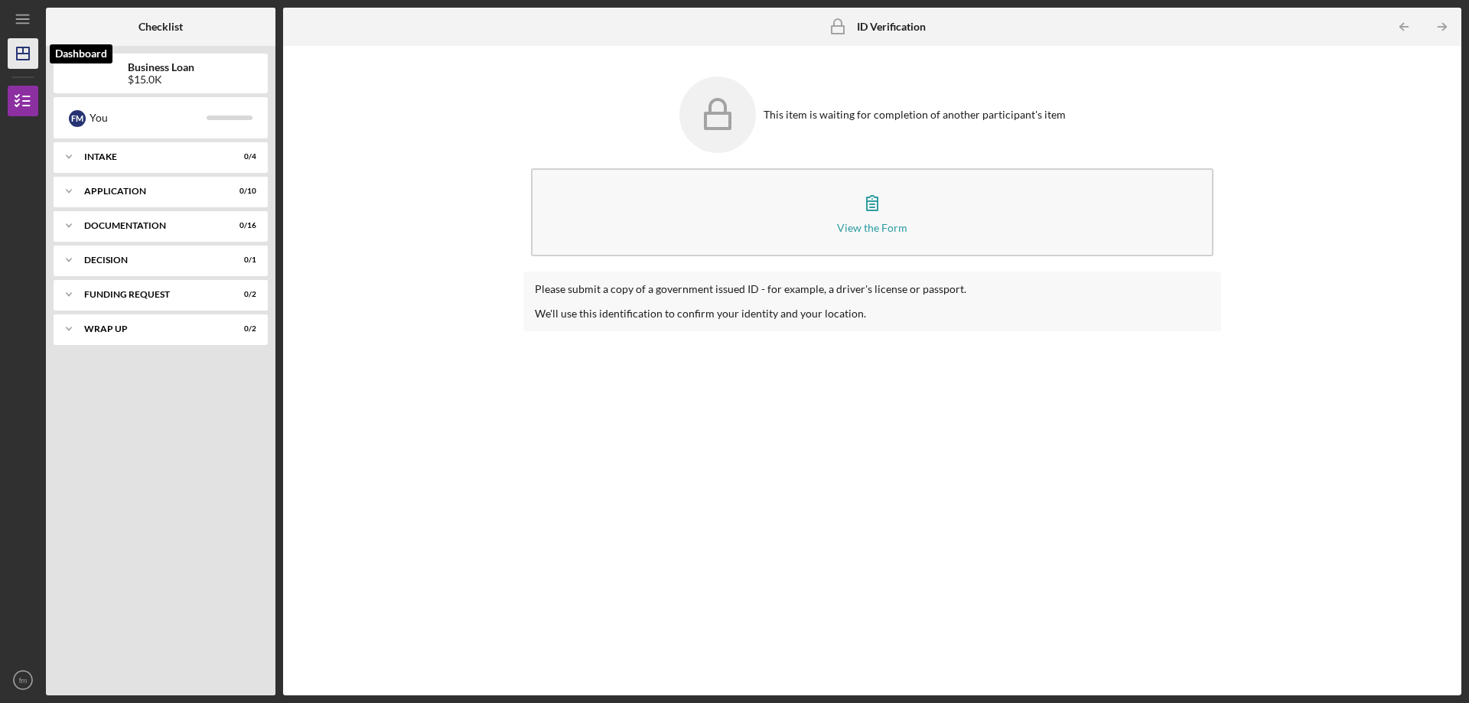
click at [19, 47] on icon "Icon/Dashboard" at bounding box center [23, 53] width 38 height 38
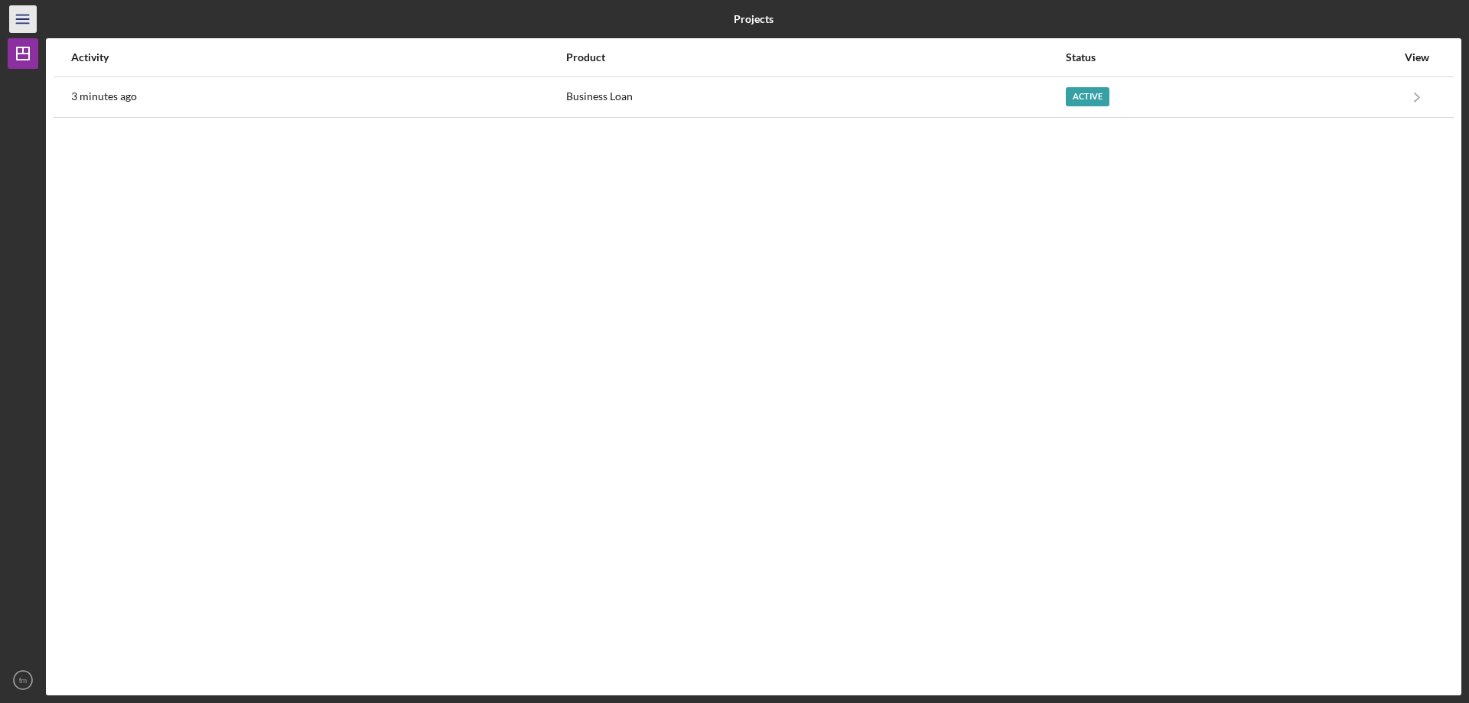
click at [18, 21] on icon "Icon/Menu" at bounding box center [23, 19] width 34 height 34
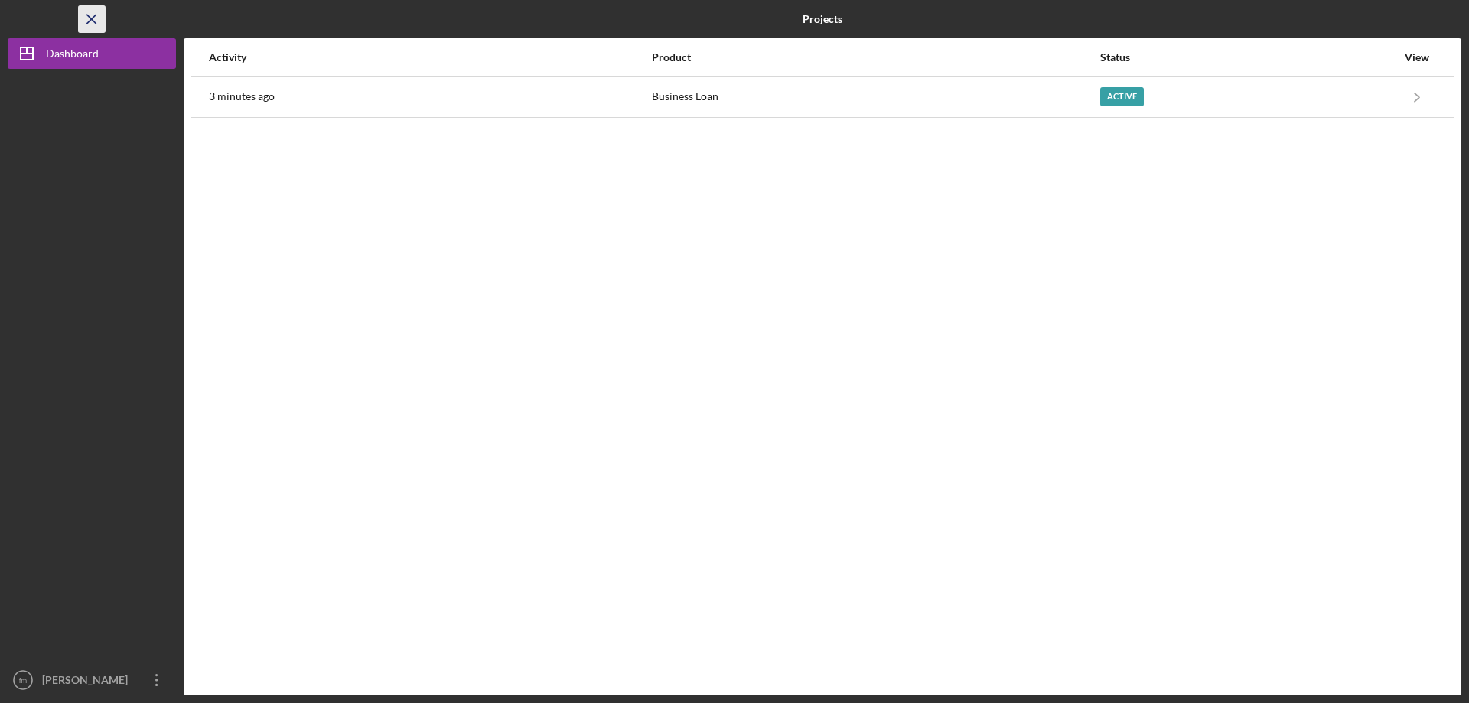
click at [84, 21] on icon "Icon/Menu Close" at bounding box center [92, 19] width 34 height 34
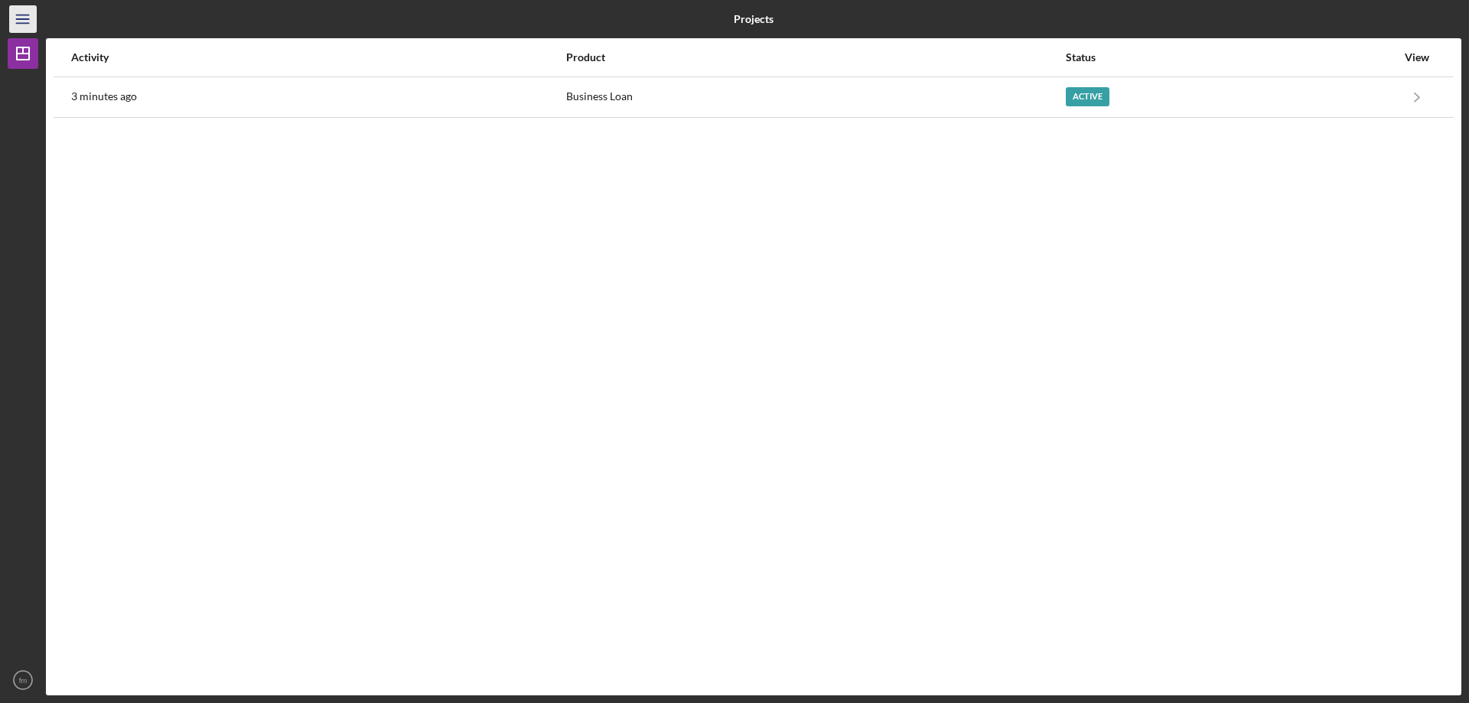
click at [20, 14] on icon "Icon/Menu" at bounding box center [23, 19] width 34 height 34
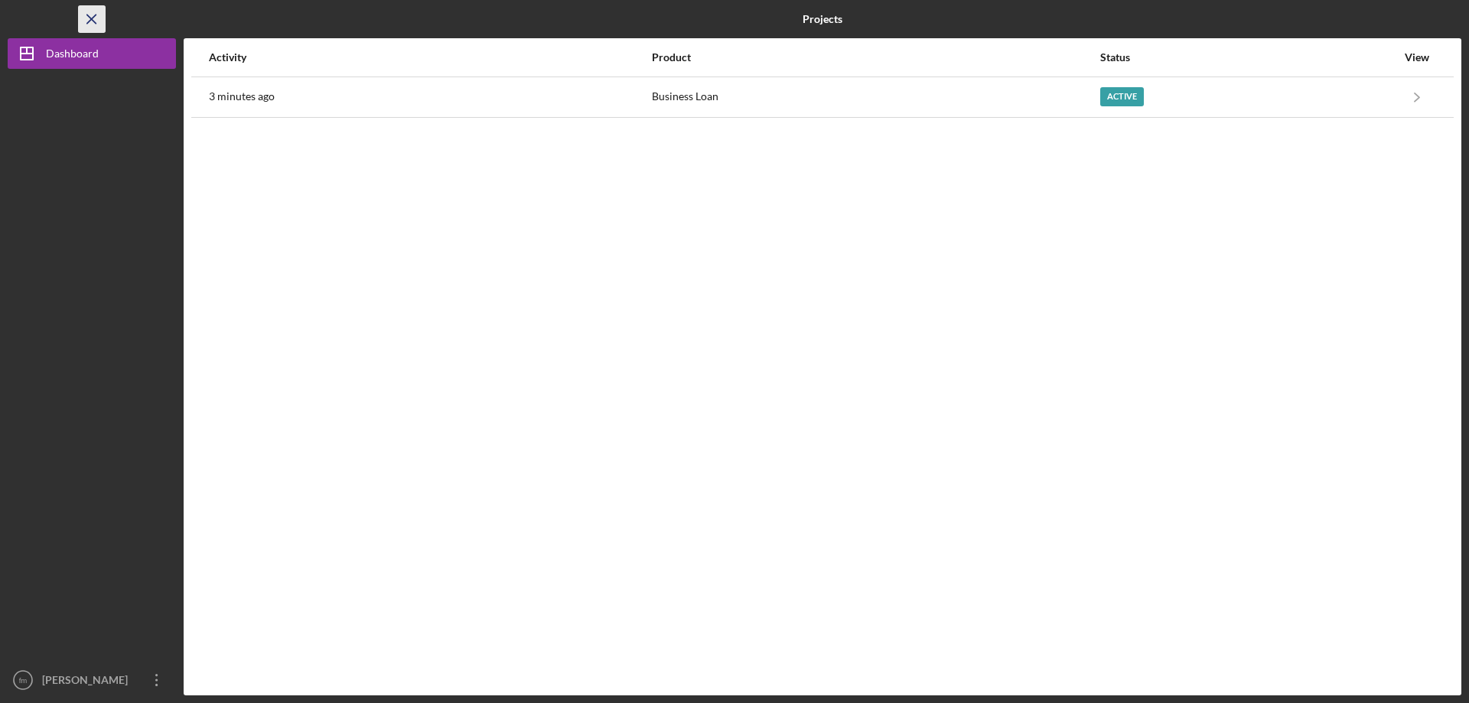
click at [93, 21] on line "button" at bounding box center [91, 19] width 8 height 8
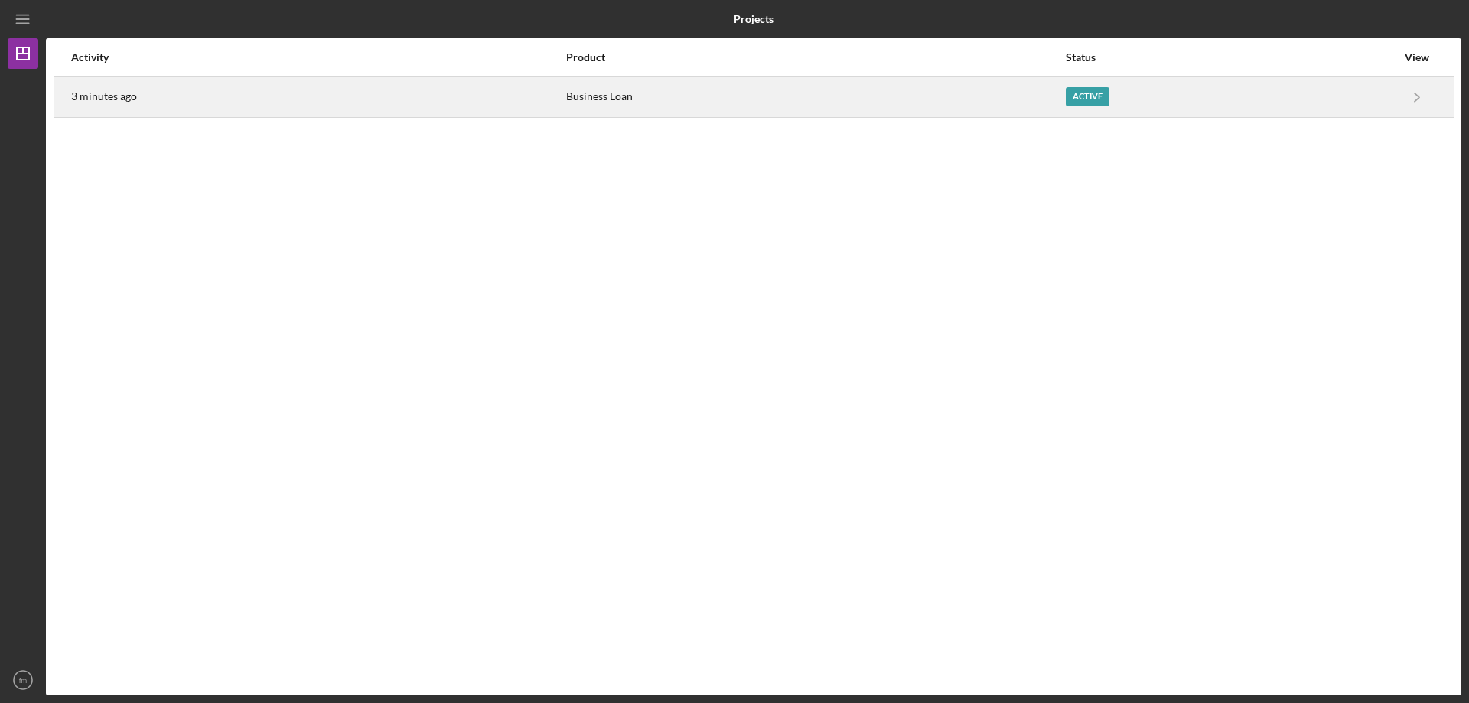
click at [1084, 93] on div "Active" at bounding box center [1088, 96] width 44 height 19
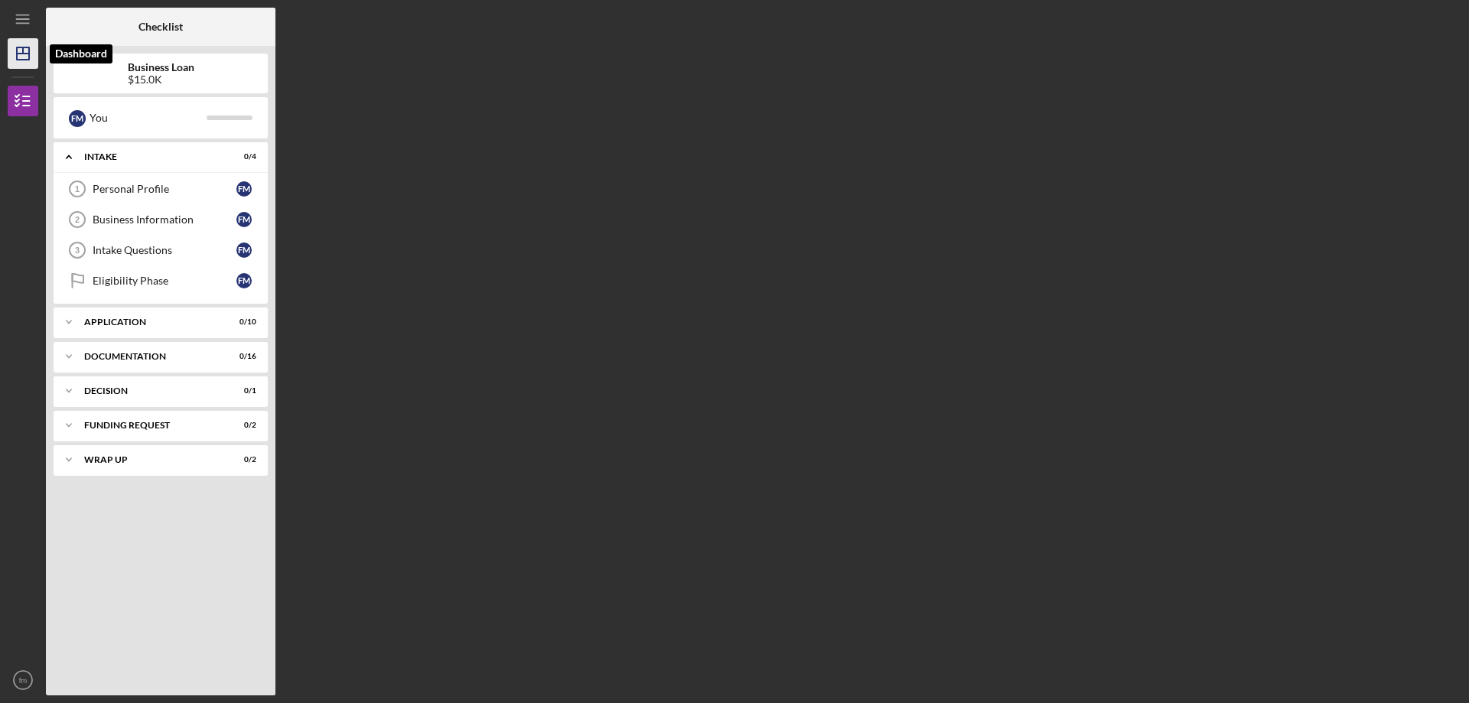
click at [19, 55] on icon "Icon/Dashboard" at bounding box center [23, 53] width 38 height 38
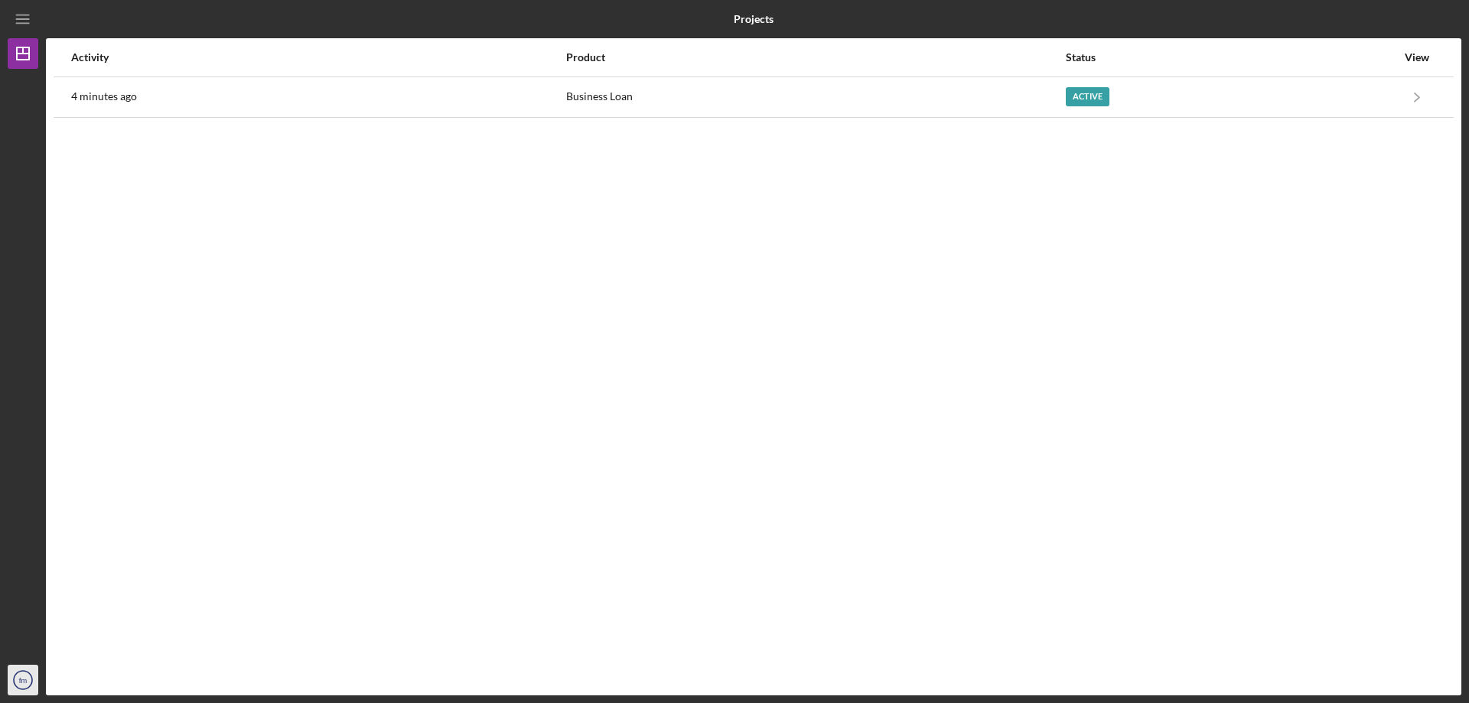
click at [27, 684] on text "fm" at bounding box center [23, 680] width 8 height 8
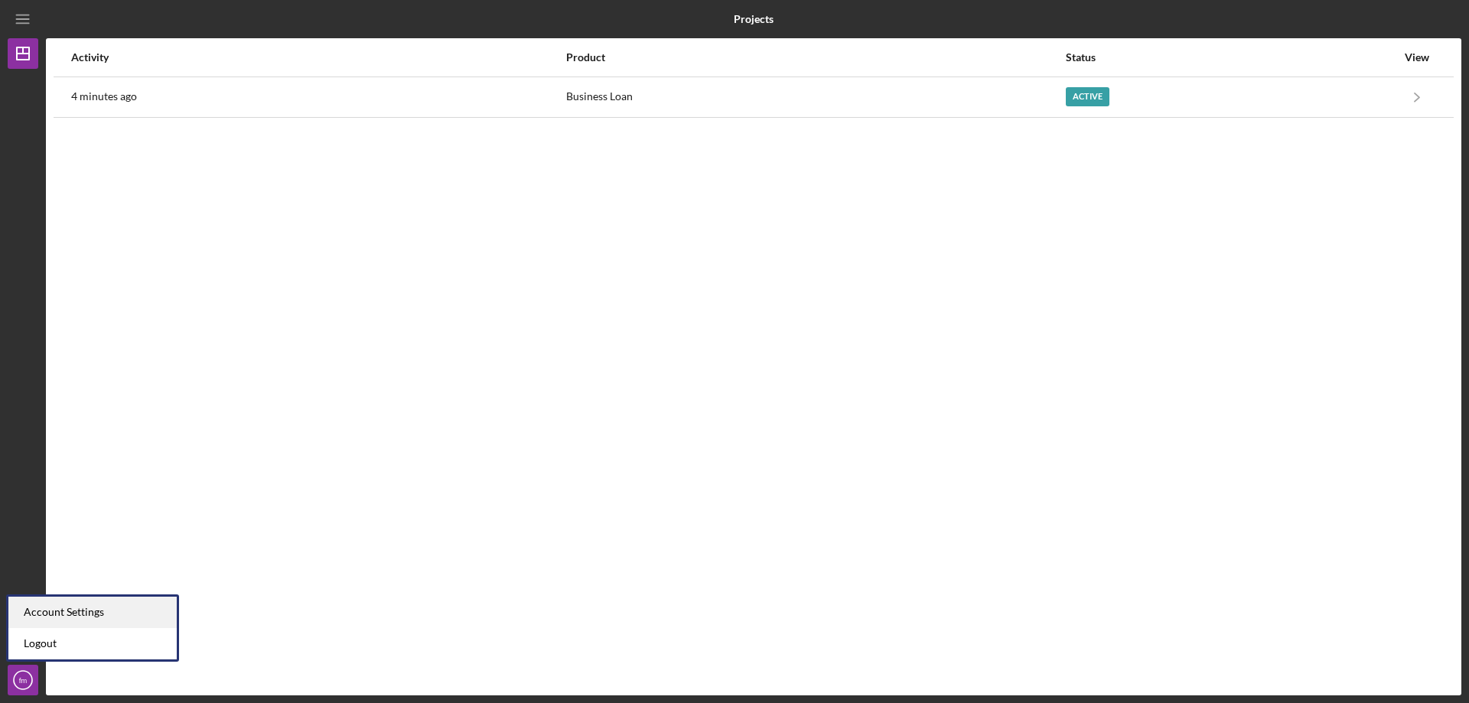
click at [57, 611] on div "Account Settings" at bounding box center [92, 612] width 168 height 31
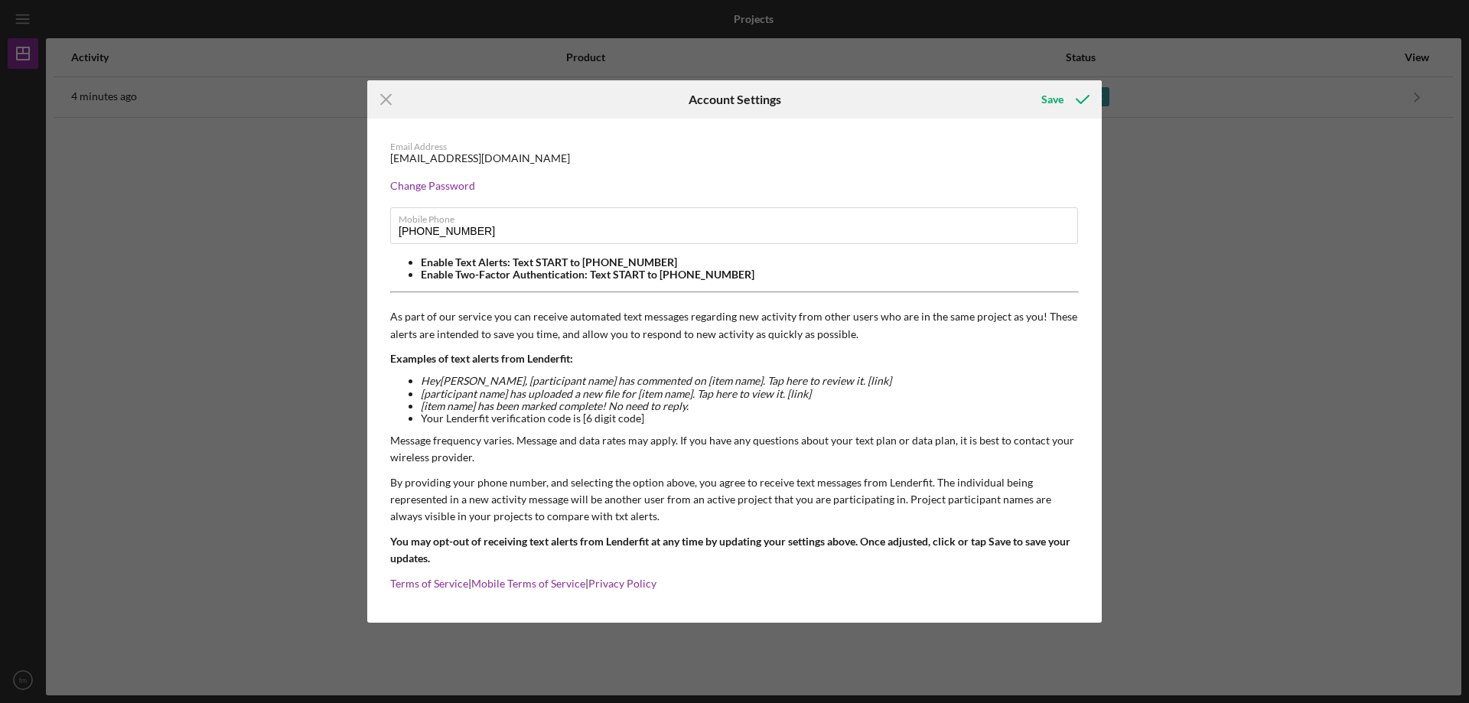
click at [17, 680] on div "Icon/Menu Close Account Settings Save Email Address [EMAIL_ADDRESS][DOMAIN_NAME…" at bounding box center [734, 351] width 1469 height 703
click at [380, 100] on icon "Icon/Menu Close" at bounding box center [386, 99] width 38 height 38
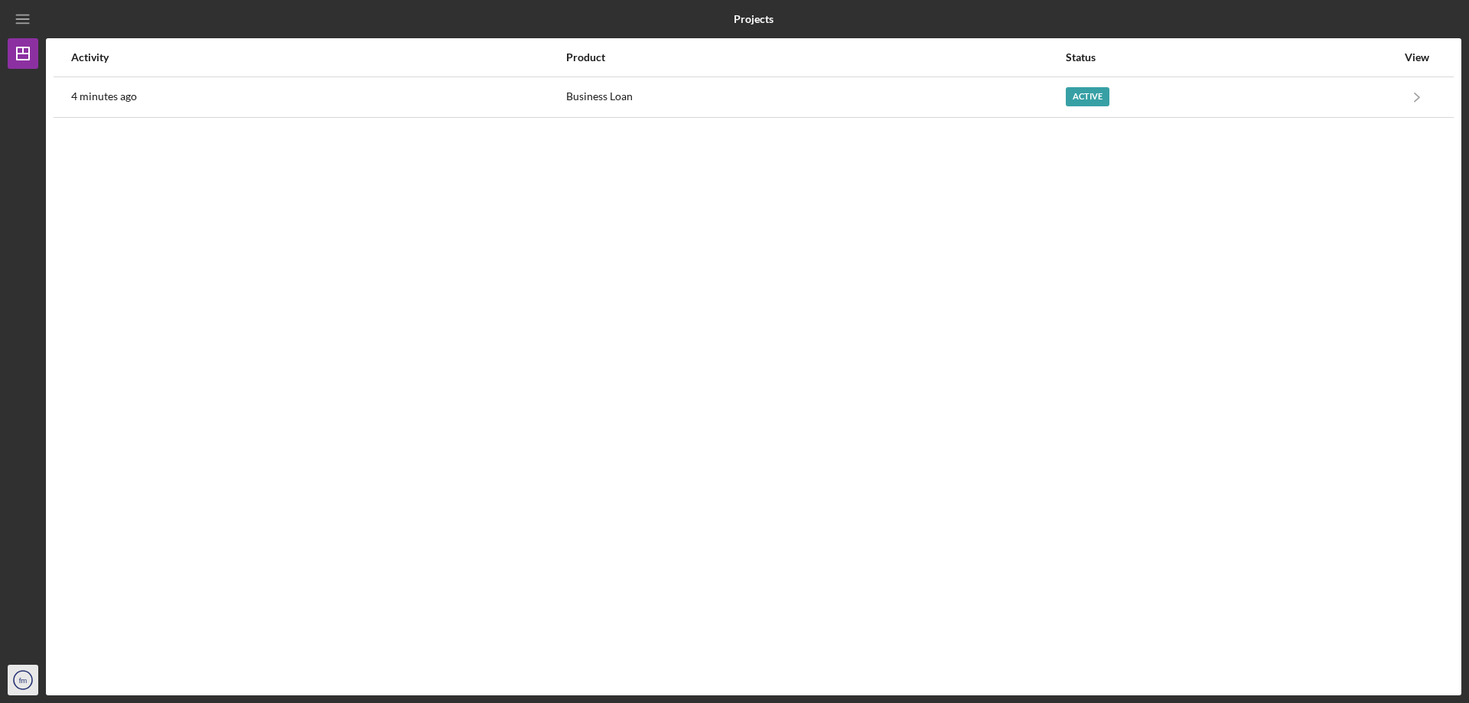
click at [31, 677] on icon "fm" at bounding box center [23, 680] width 31 height 38
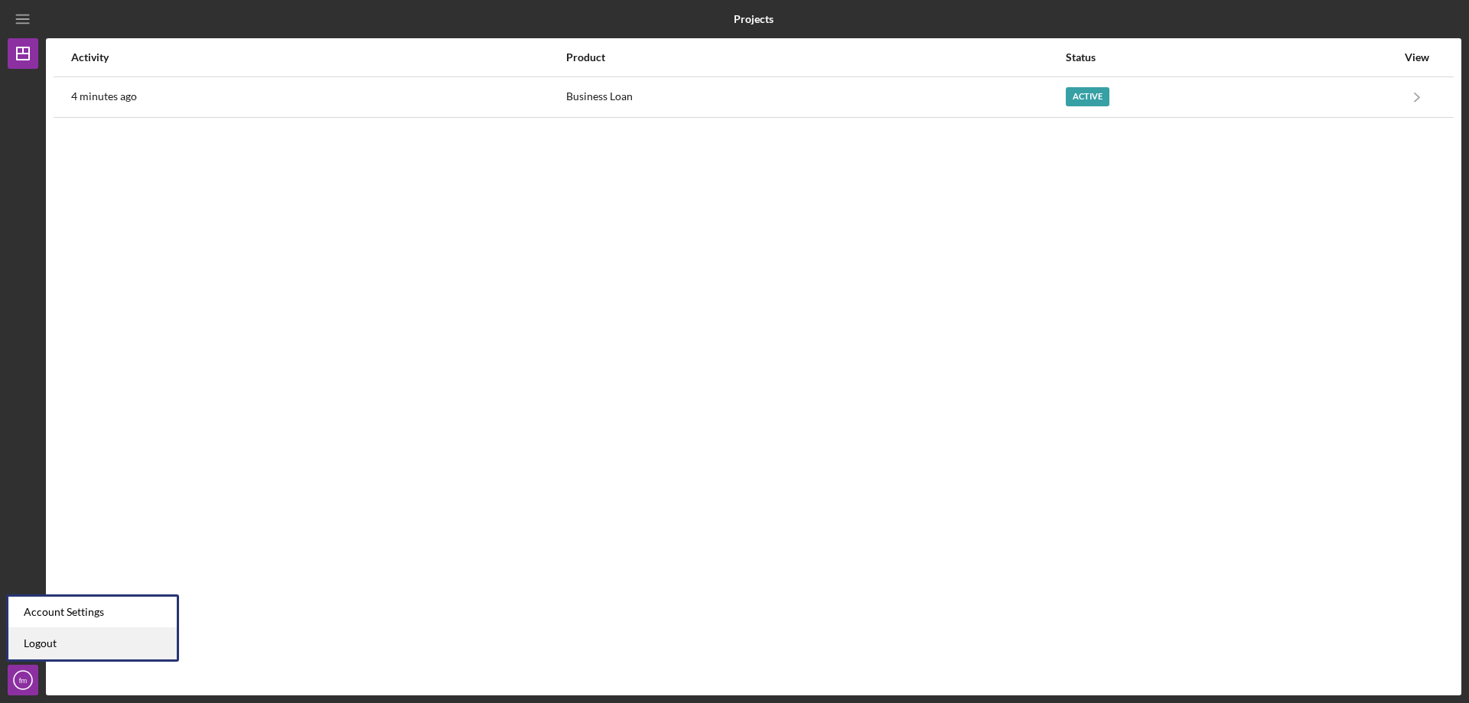
click at [44, 638] on link "Logout" at bounding box center [92, 643] width 168 height 31
